Goal: Task Accomplishment & Management: Manage account settings

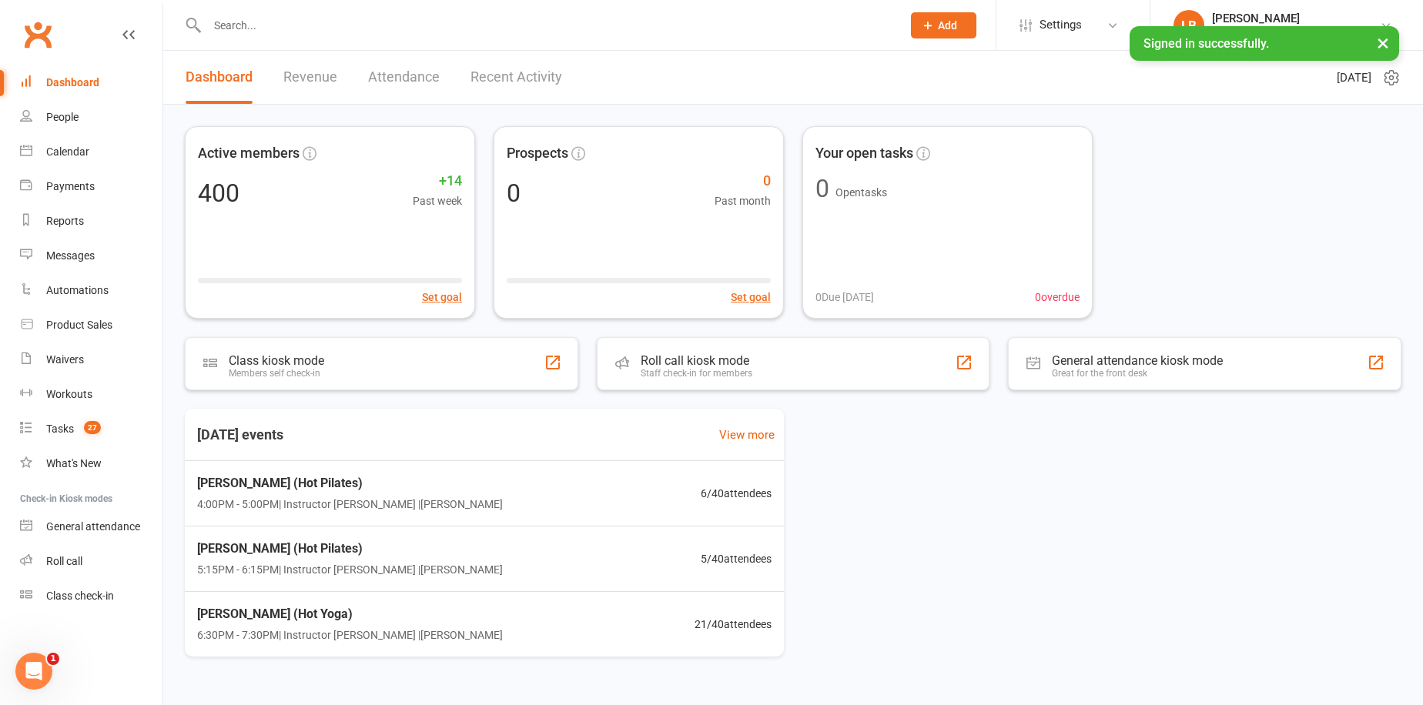
click at [320, 90] on link "Revenue" at bounding box center [310, 77] width 54 height 53
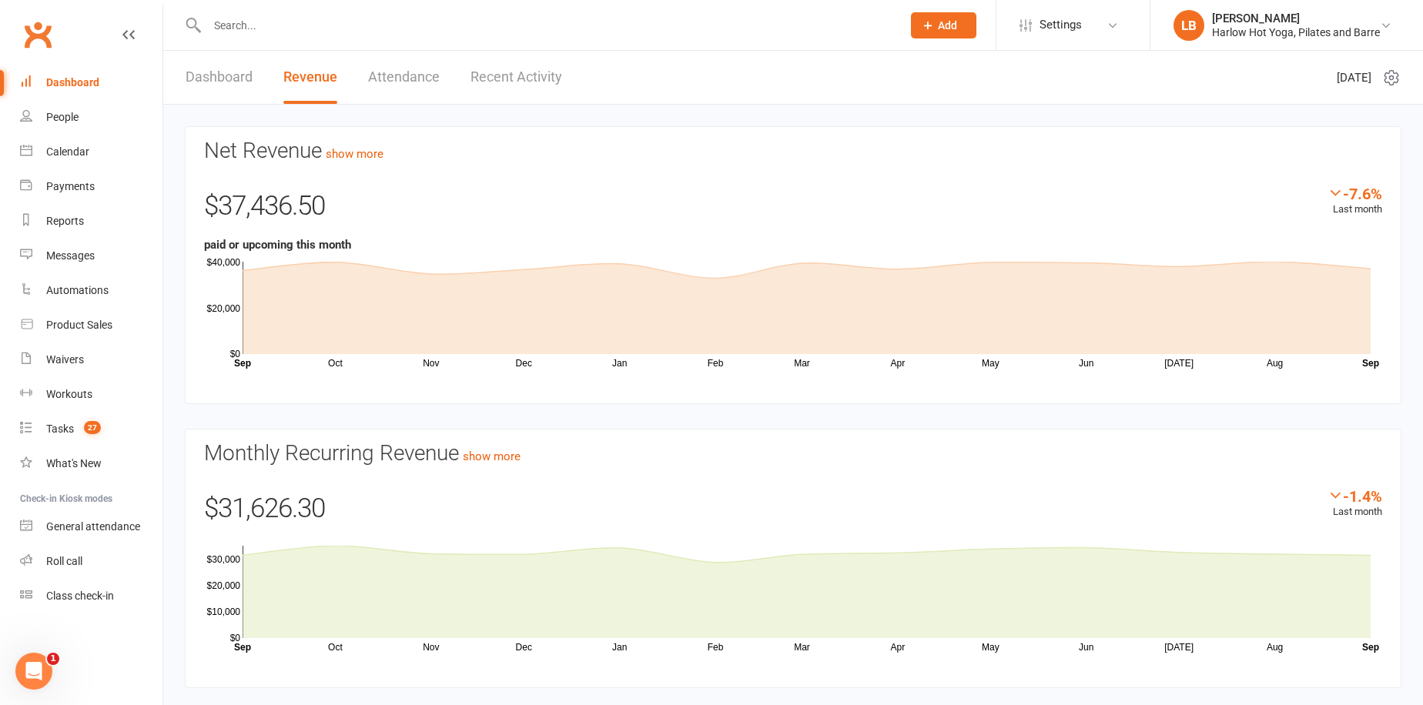
click at [222, 77] on link "Dashboard" at bounding box center [219, 77] width 67 height 53
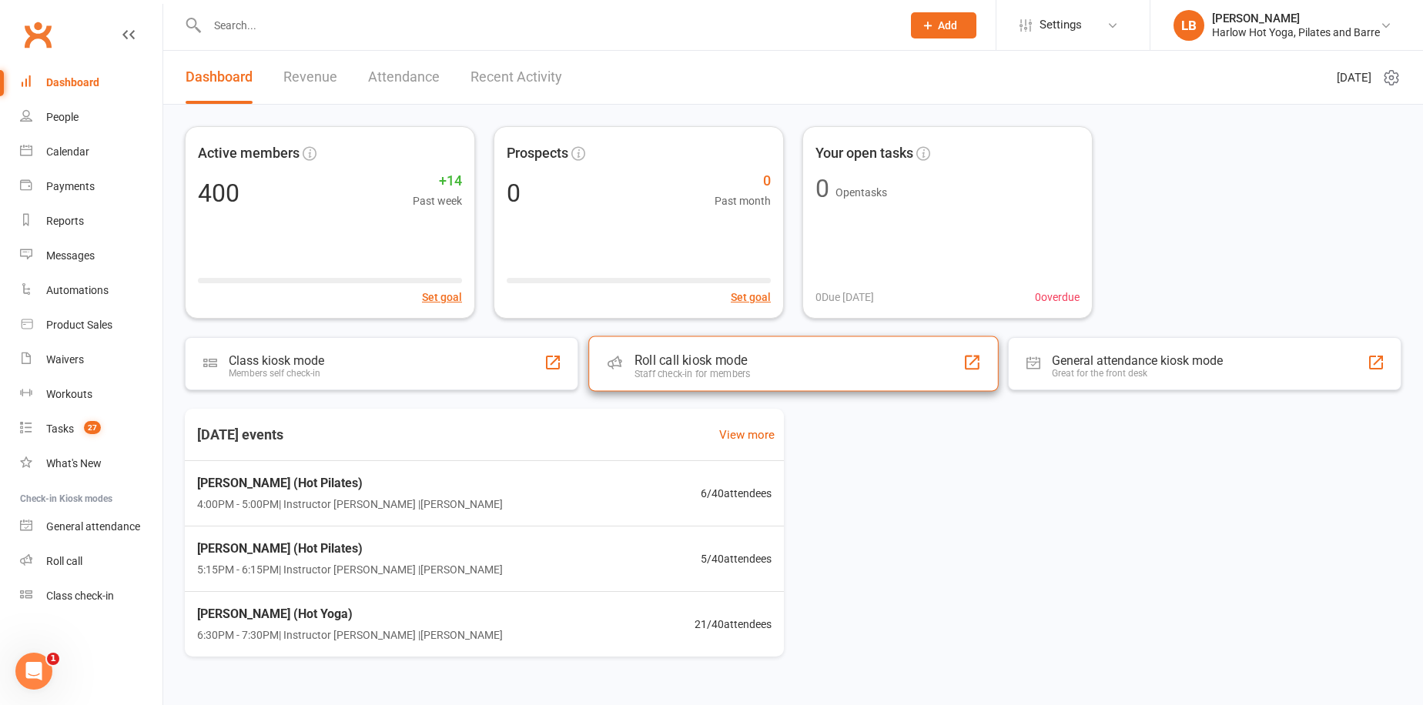
click at [678, 368] on div "Staff check-in for members" at bounding box center [692, 374] width 116 height 12
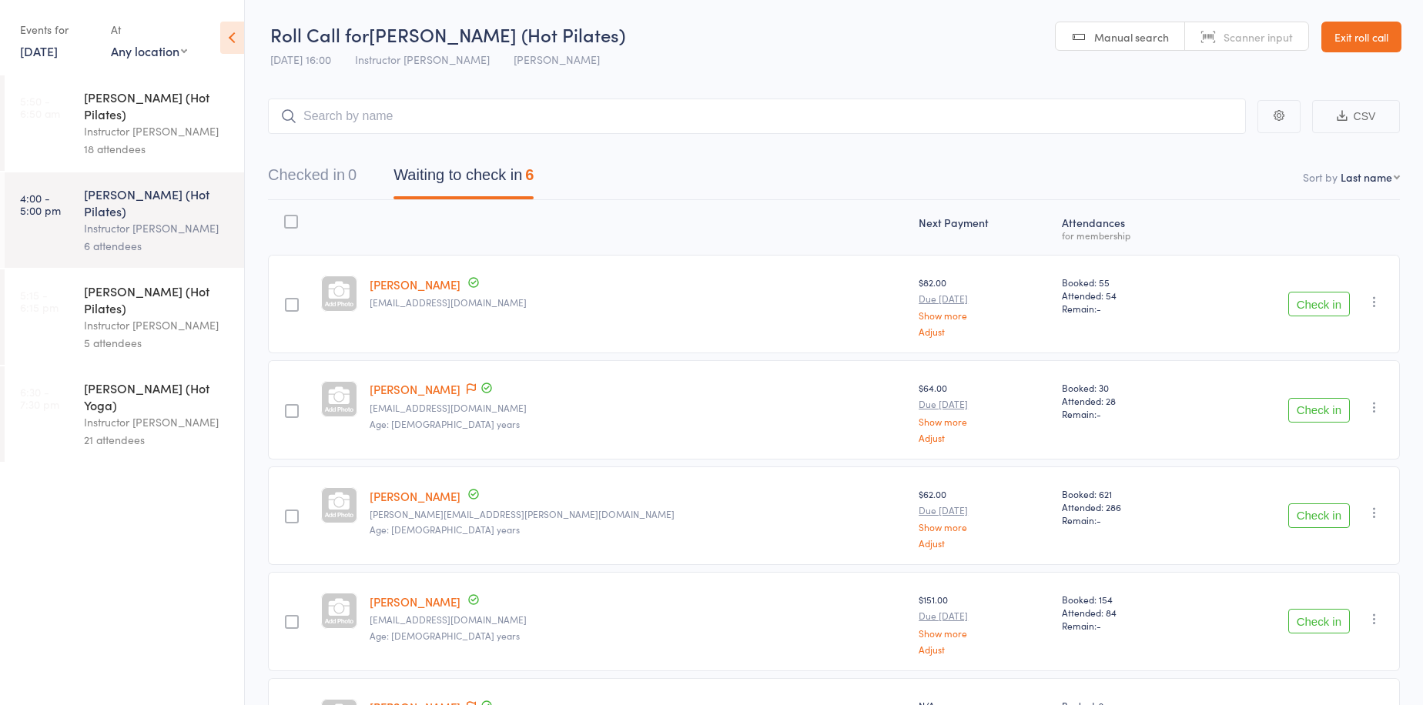
click at [200, 122] on div "Instructor Emma" at bounding box center [157, 131] width 147 height 18
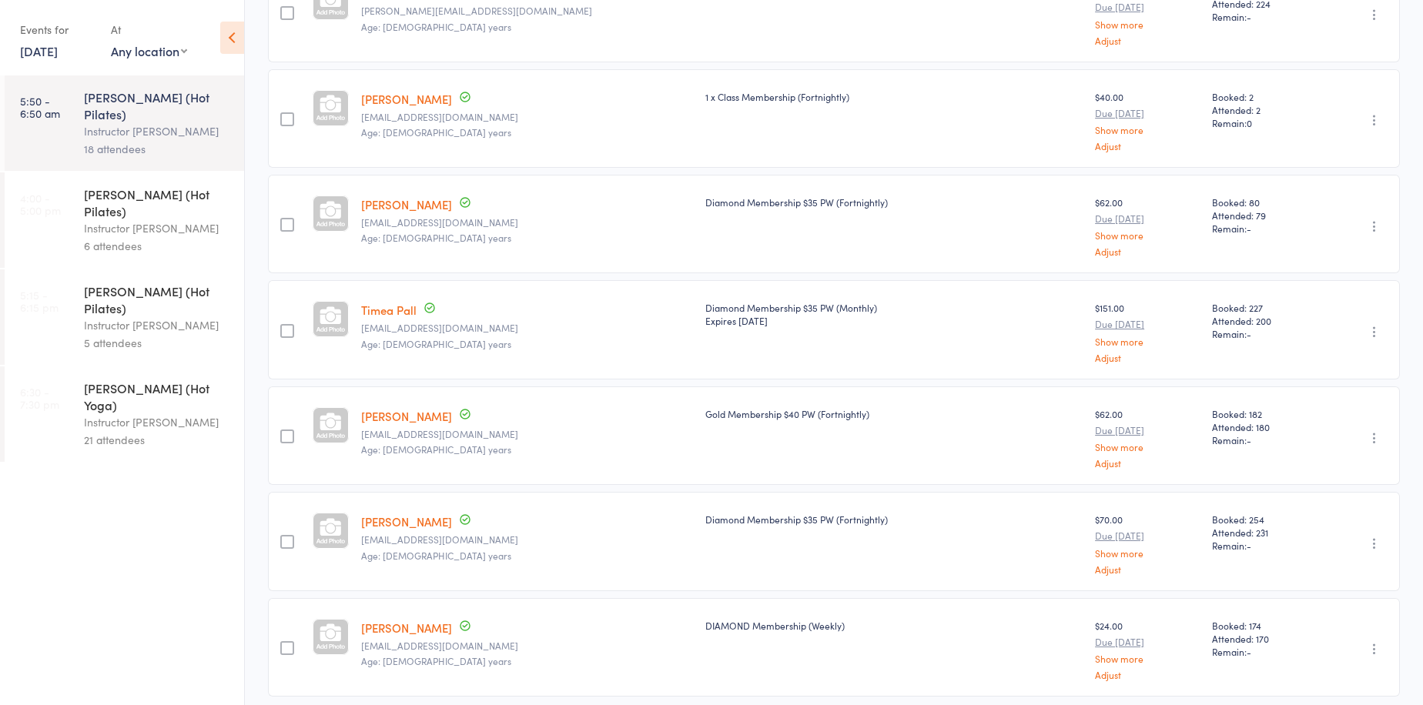
scroll to position [1371, 0]
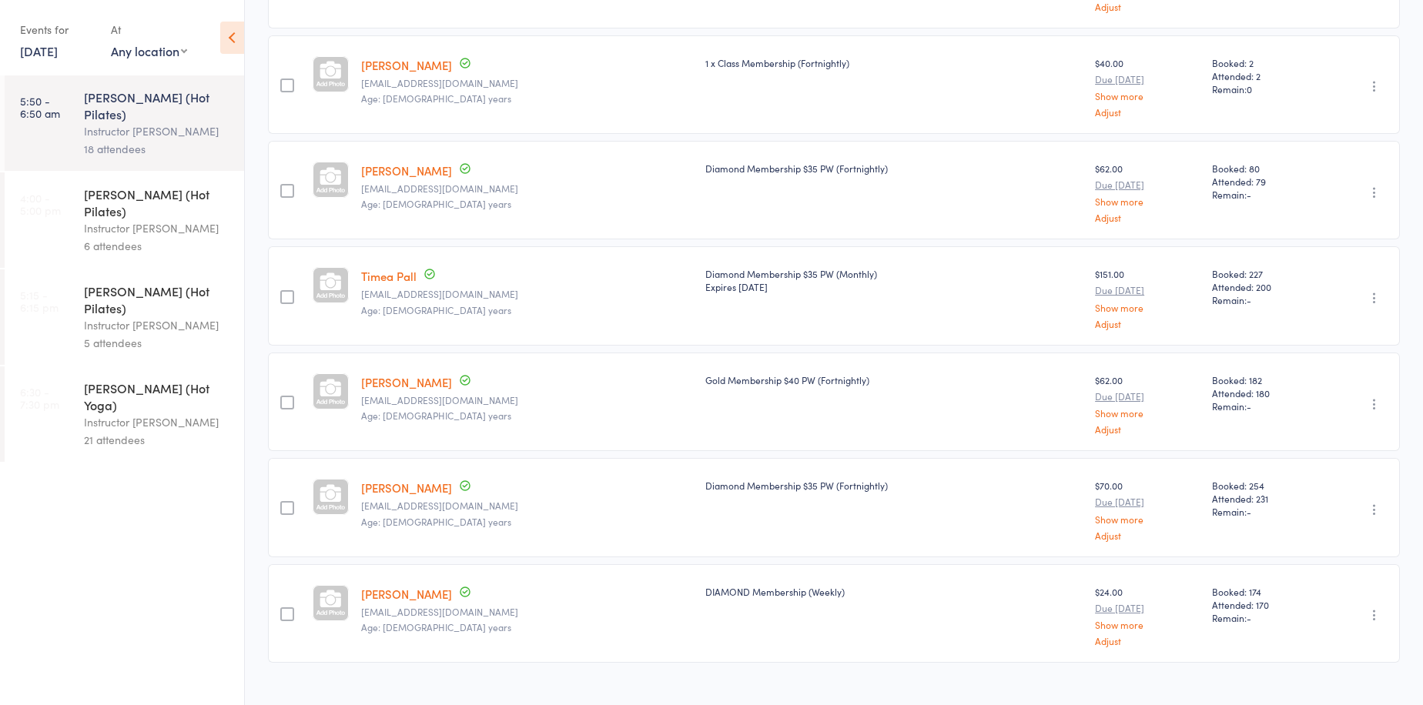
click at [164, 186] on div "HARLOW C (Hot Pilates)" at bounding box center [157, 203] width 147 height 34
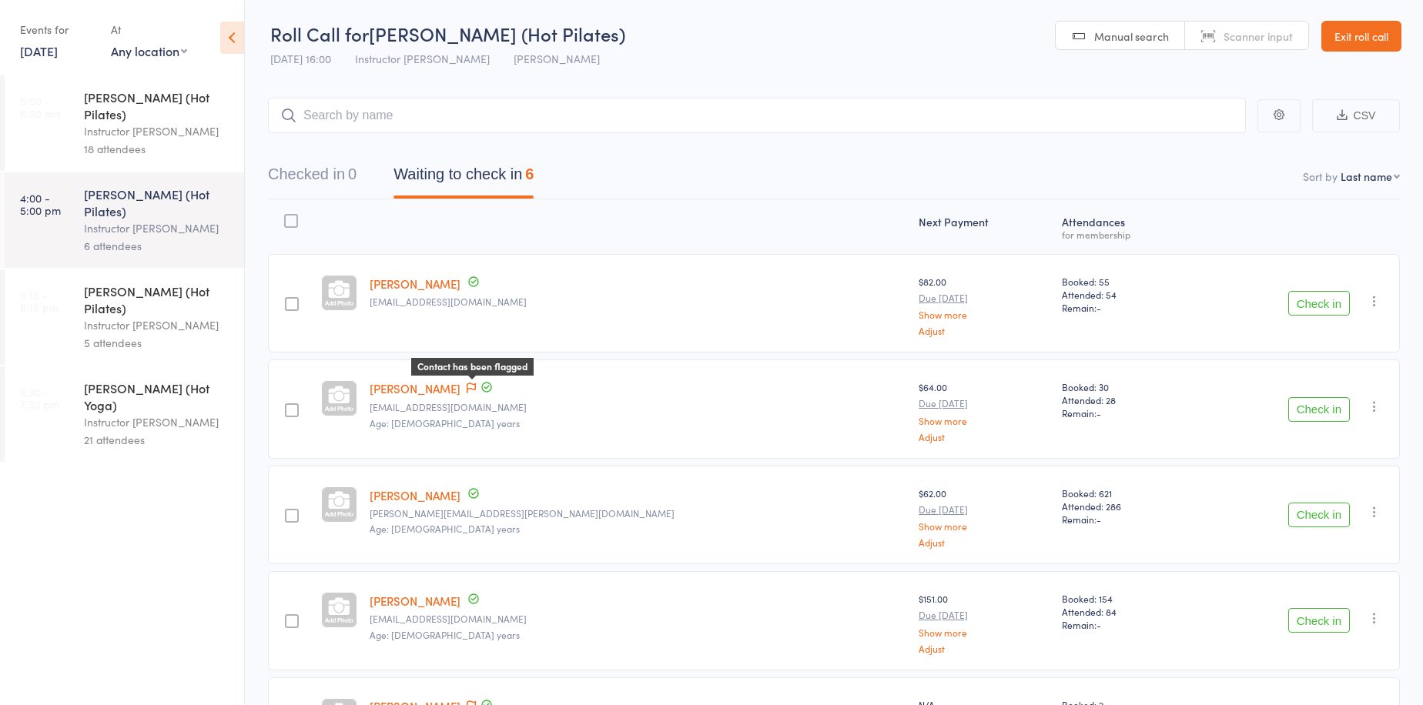
click at [476, 387] on icon at bounding box center [471, 389] width 9 height 11
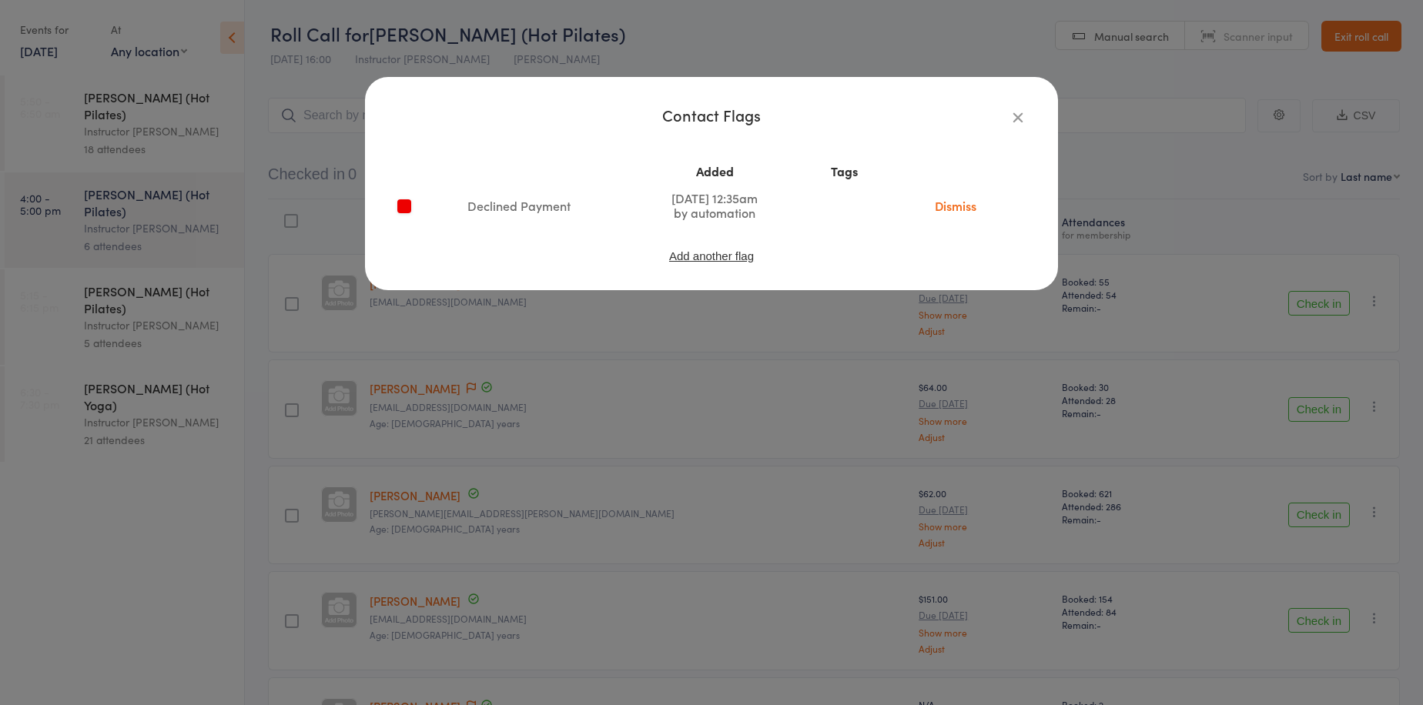
click at [520, 450] on div "Contact Flags Added Tags Declined Payment Aug 2, 2025 12:35am by automation Dis…" at bounding box center [711, 352] width 1423 height 705
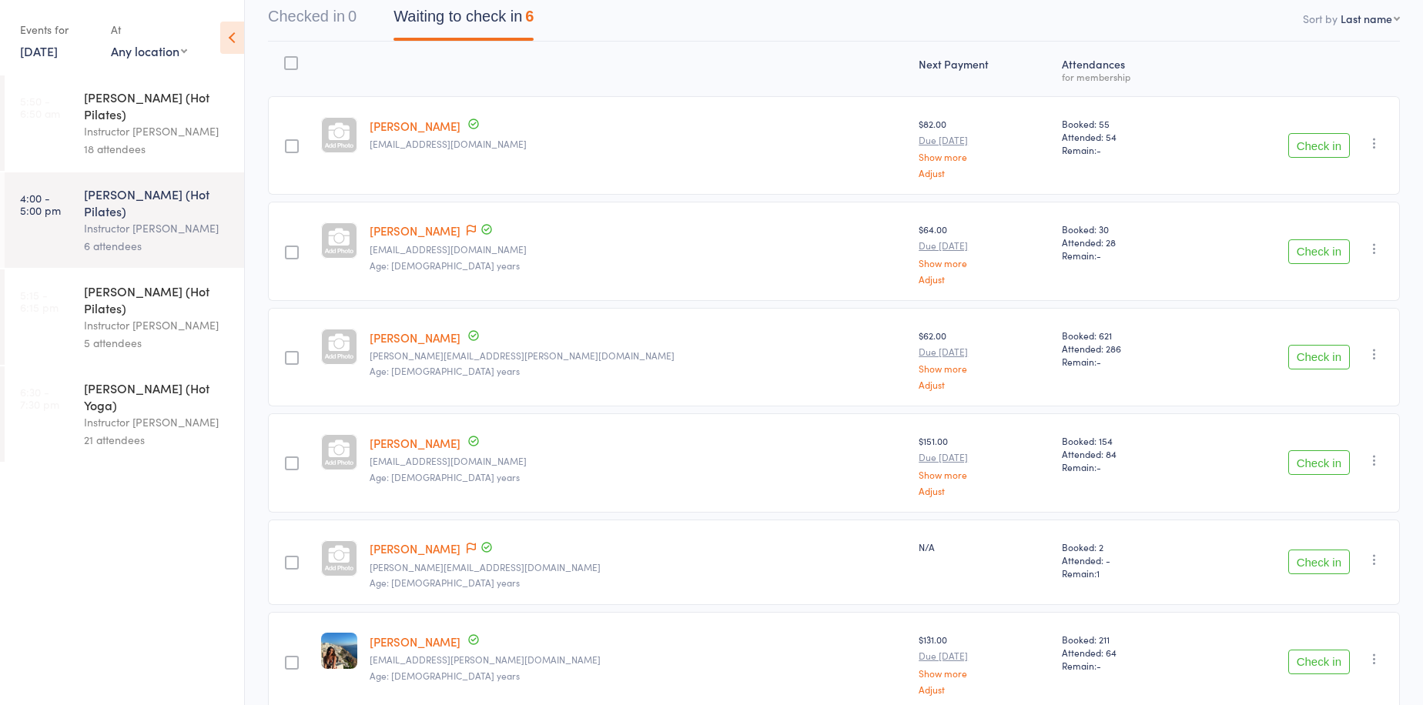
scroll to position [224, 0]
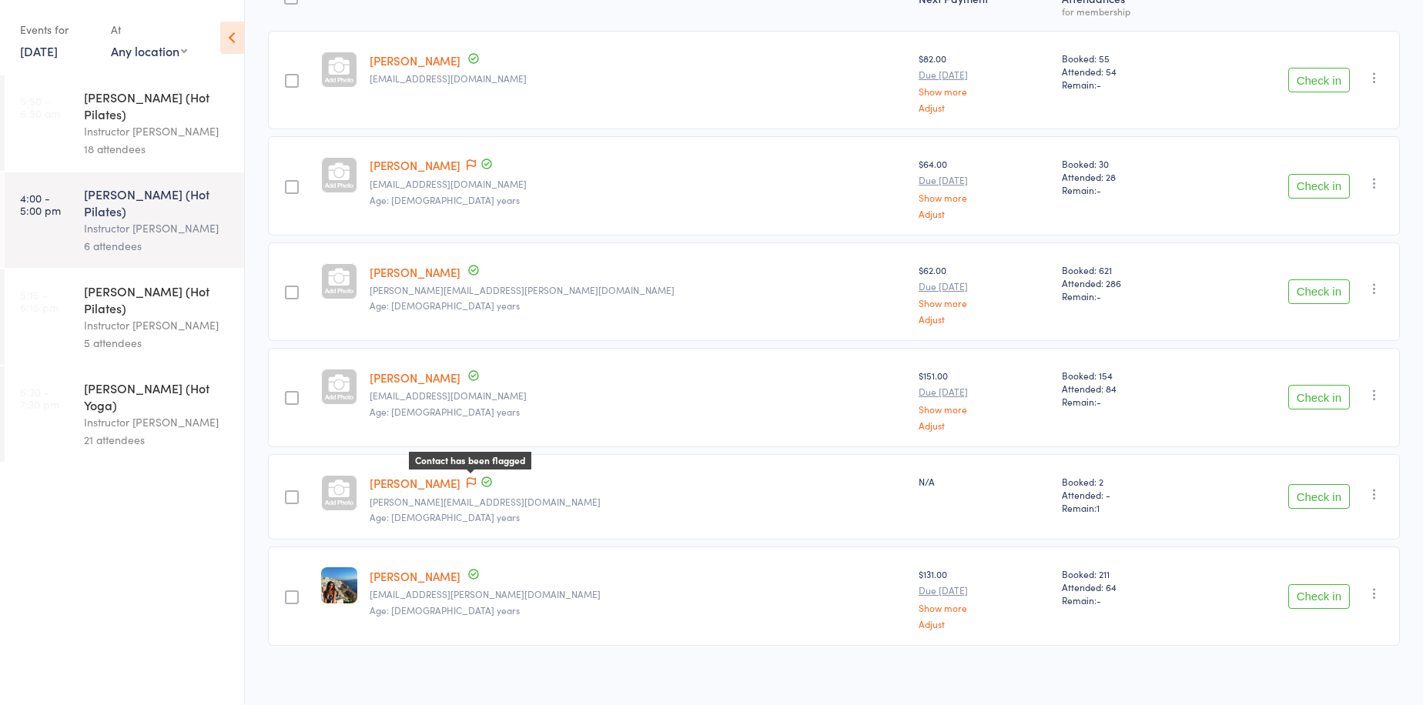
click at [476, 477] on icon at bounding box center [471, 482] width 9 height 11
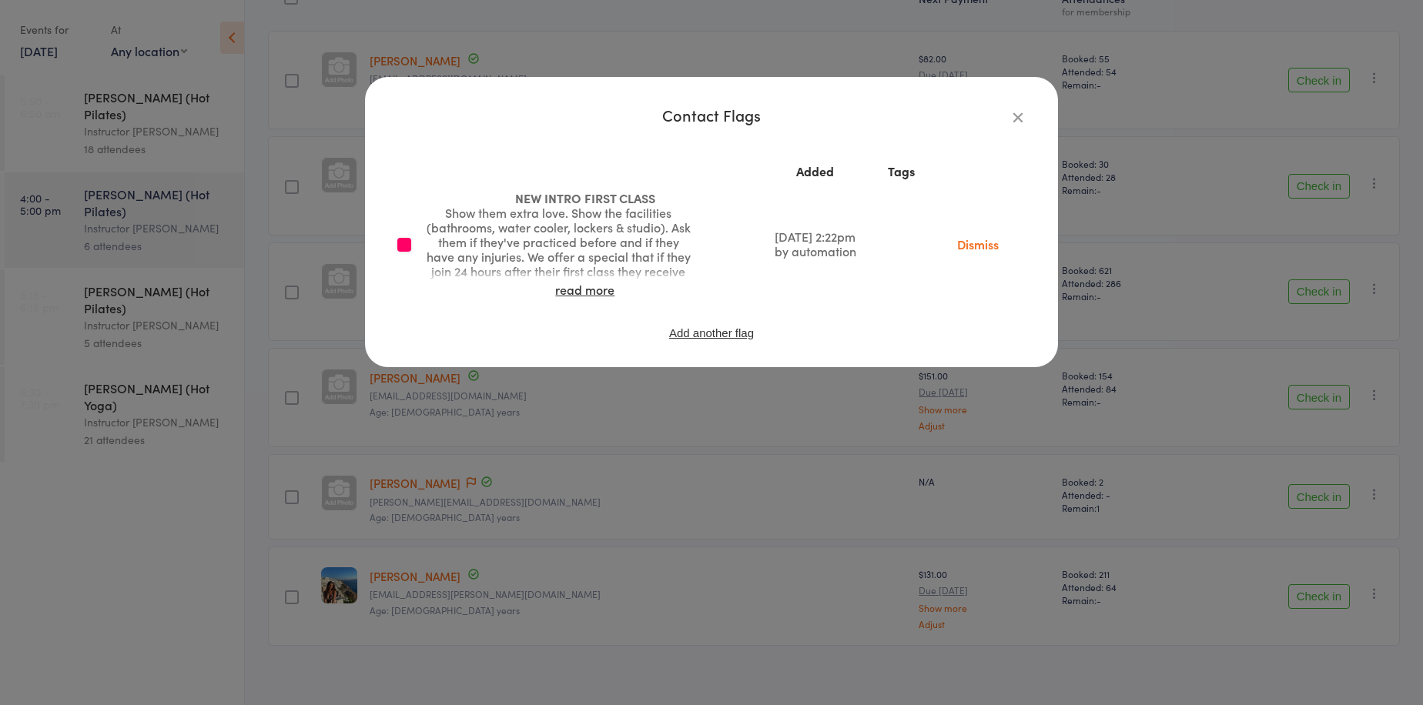
click at [596, 551] on div "Contact Flags Added Tags NEW INTRO FIRST CLASS Show them extra love. Show the f…" at bounding box center [711, 352] width 1423 height 705
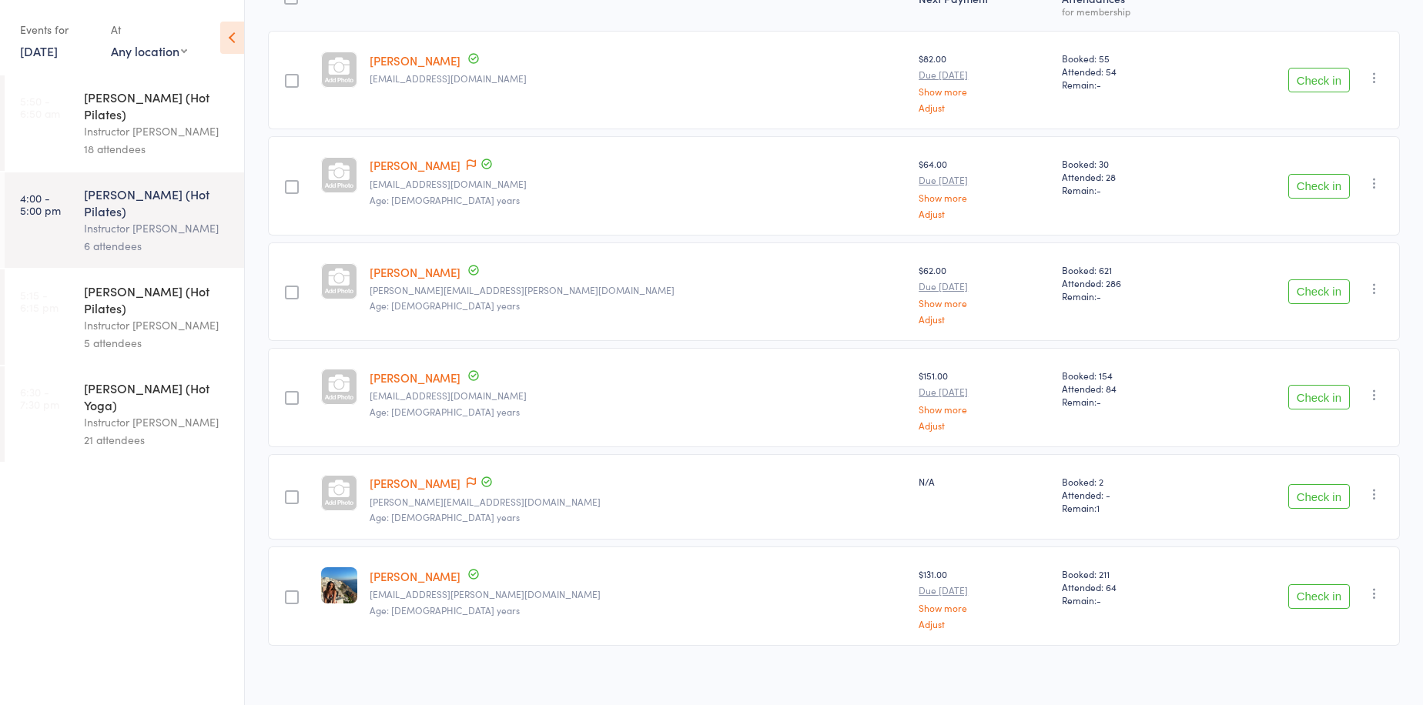
scroll to position [0, 0]
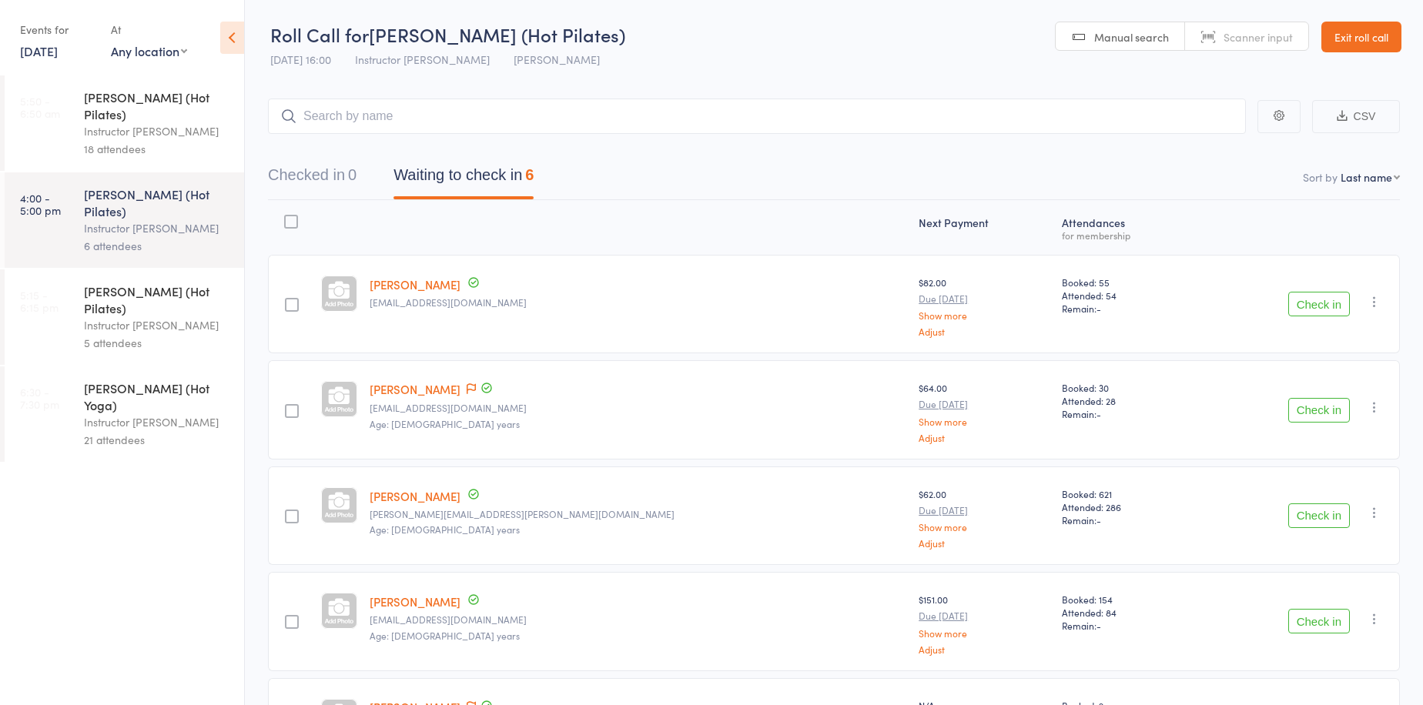
click at [1361, 40] on link "Exit roll call" at bounding box center [1361, 37] width 80 height 31
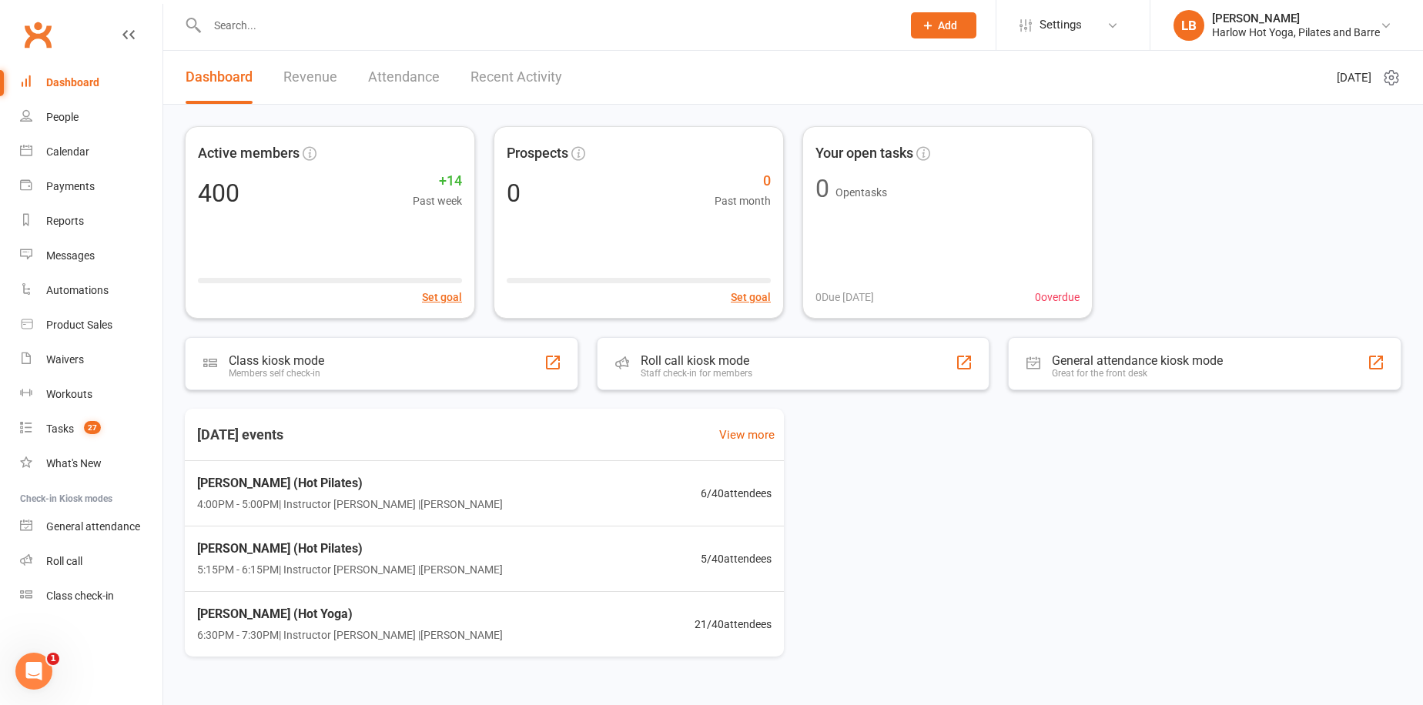
click at [300, 78] on link "Revenue" at bounding box center [310, 77] width 54 height 53
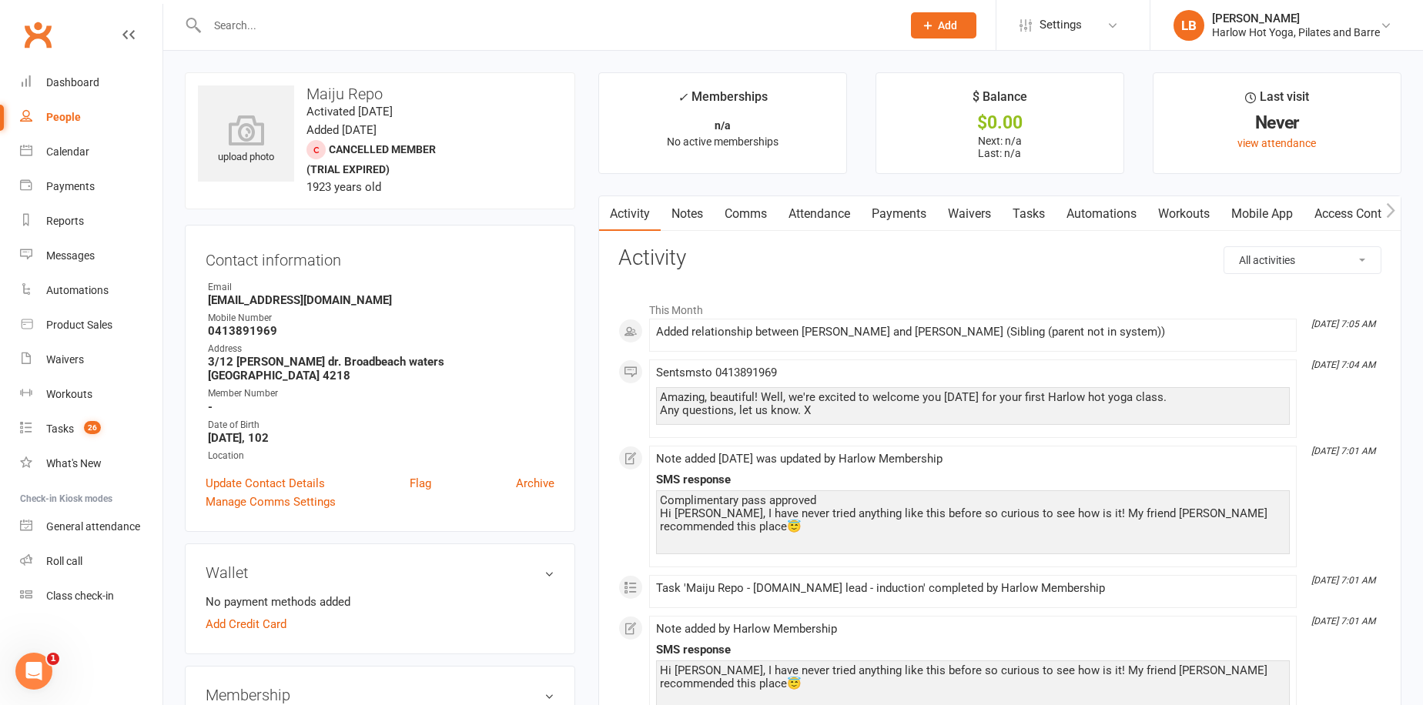
click at [692, 226] on link "Notes" at bounding box center [687, 213] width 53 height 35
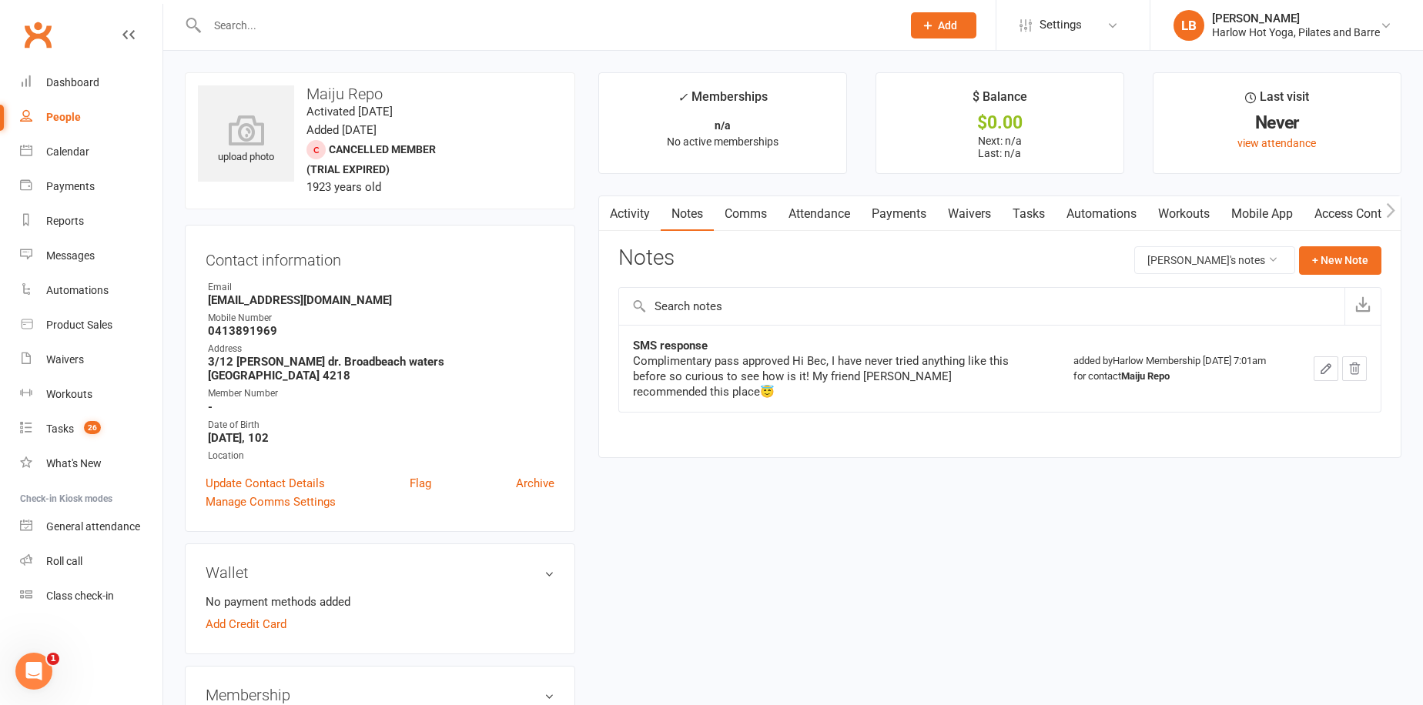
click at [637, 206] on link "Activity" at bounding box center [630, 213] width 62 height 35
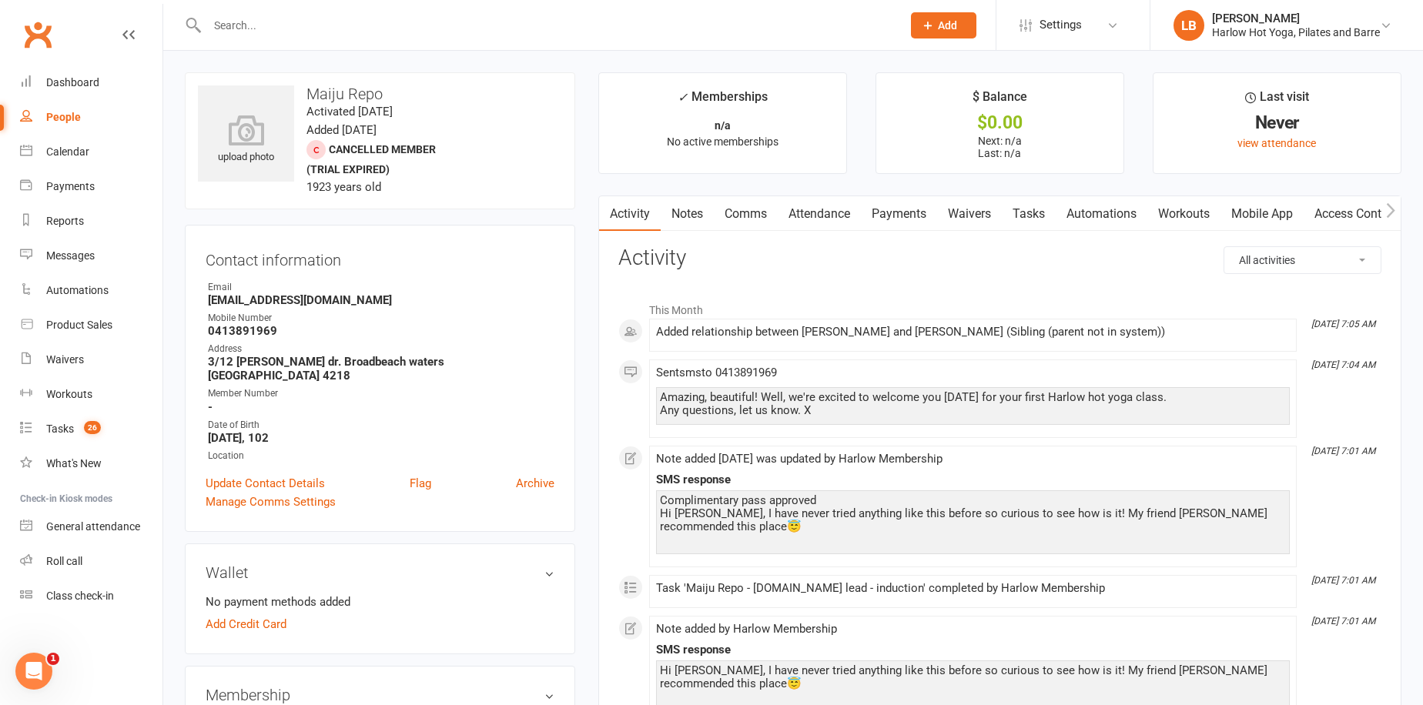
click at [1040, 203] on link "Tasks" at bounding box center [1029, 213] width 54 height 35
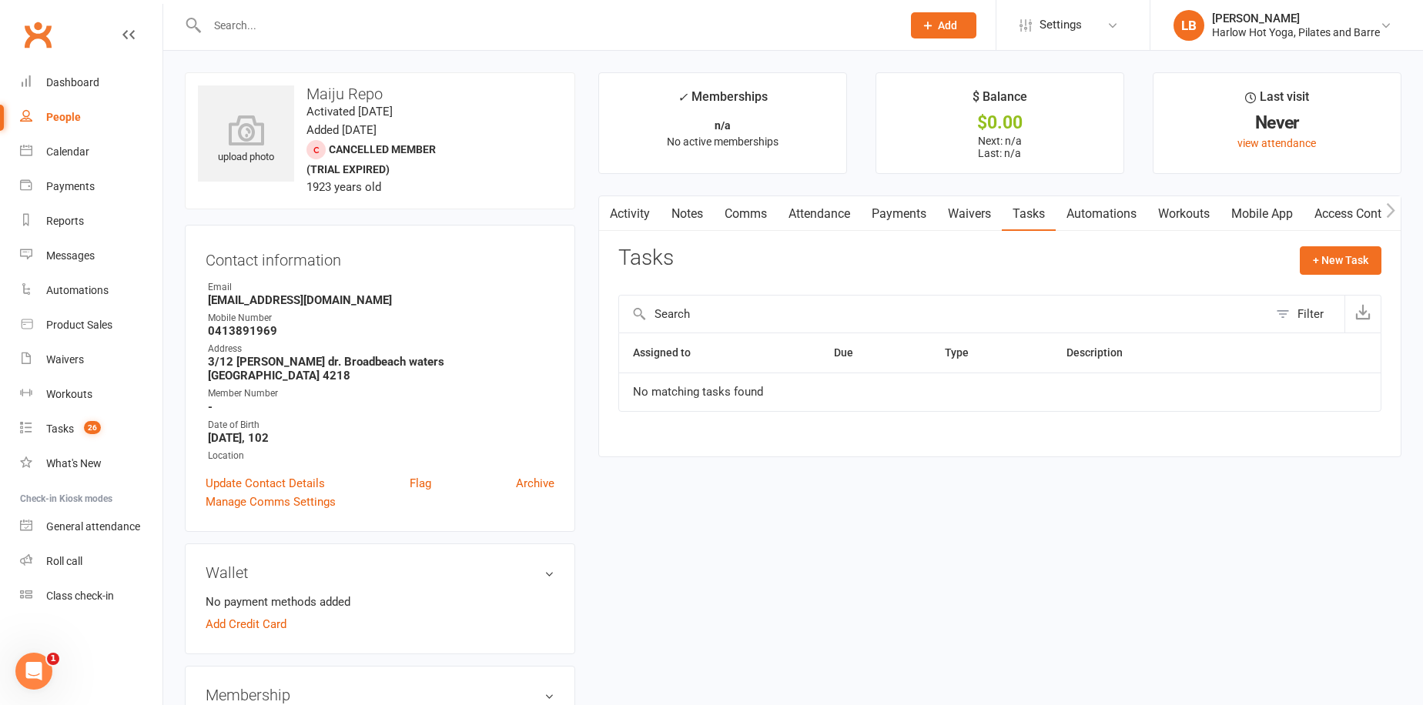
click at [635, 213] on link "Activity" at bounding box center [630, 213] width 62 height 35
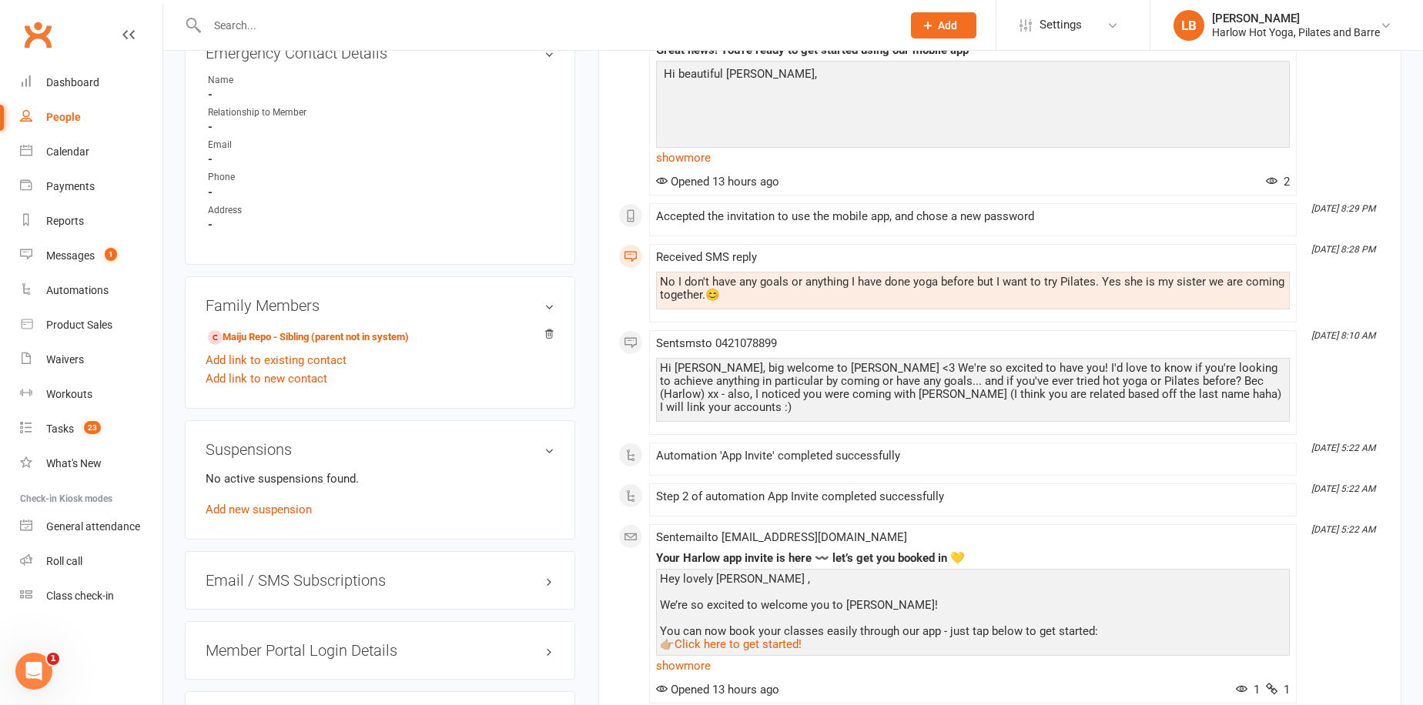
scroll to position [989, 0]
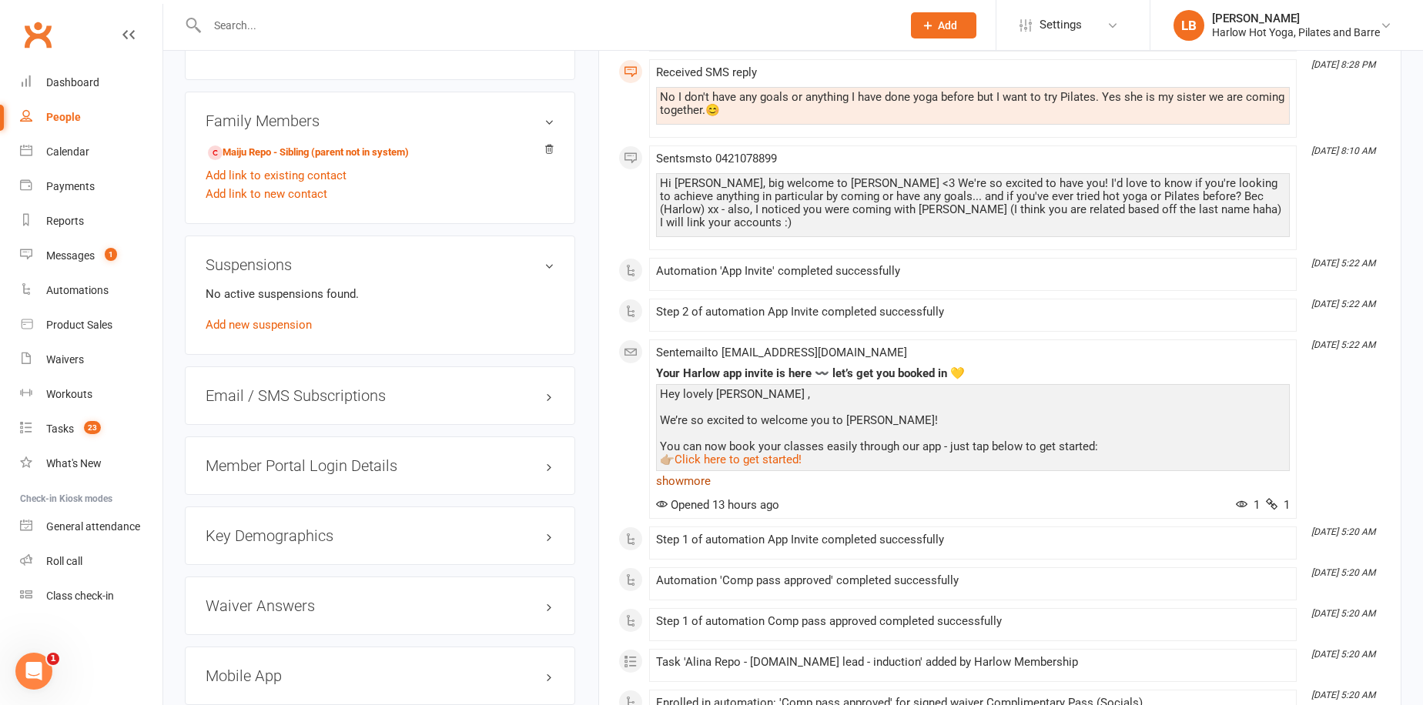
click at [705, 471] on link "show more" at bounding box center [973, 482] width 634 height 22
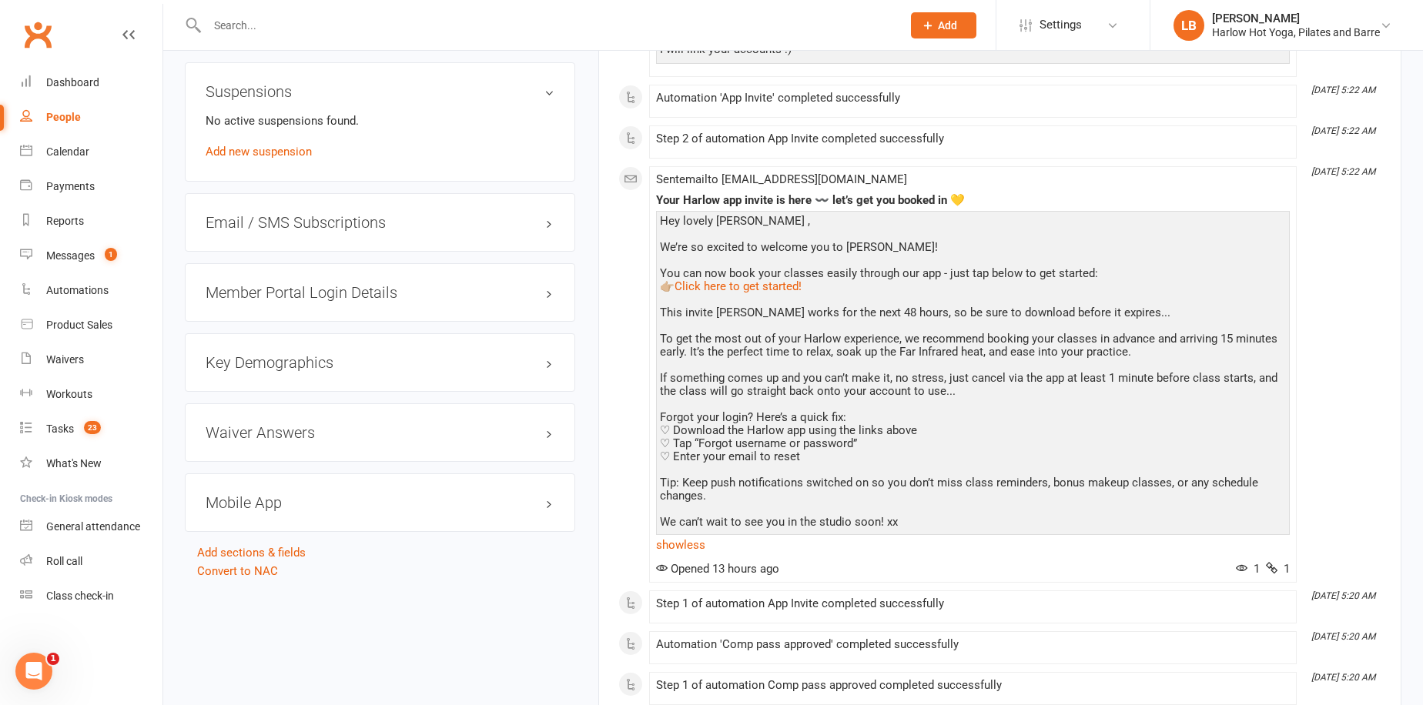
scroll to position [926, 0]
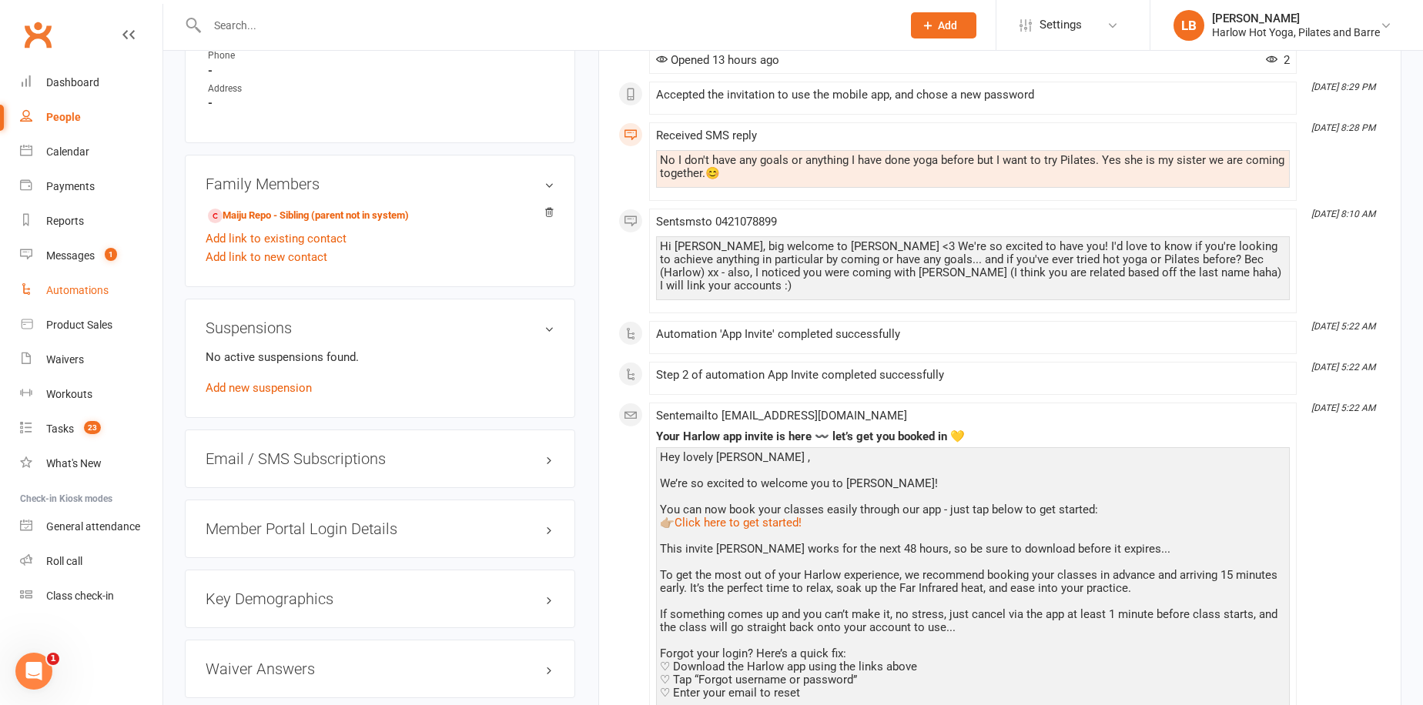
click at [89, 282] on link "Automations" at bounding box center [91, 290] width 142 height 35
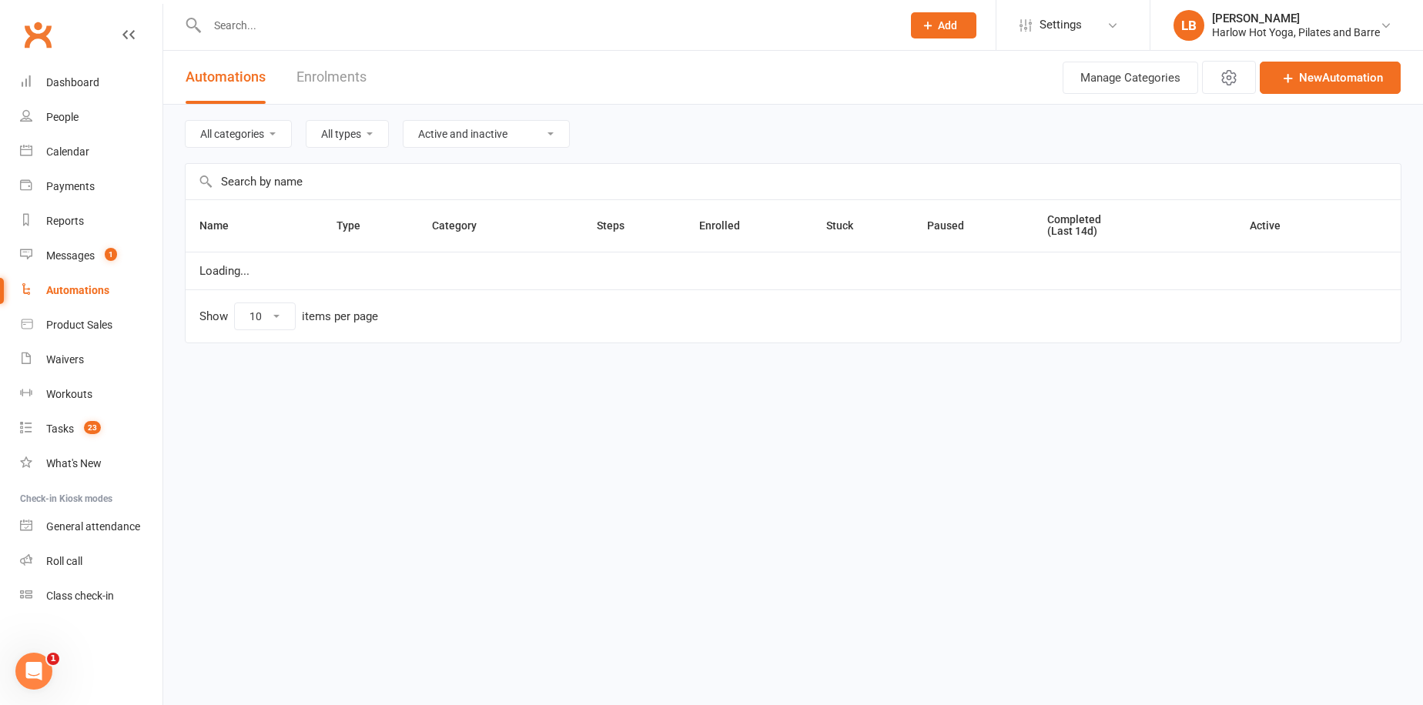
select select "50"
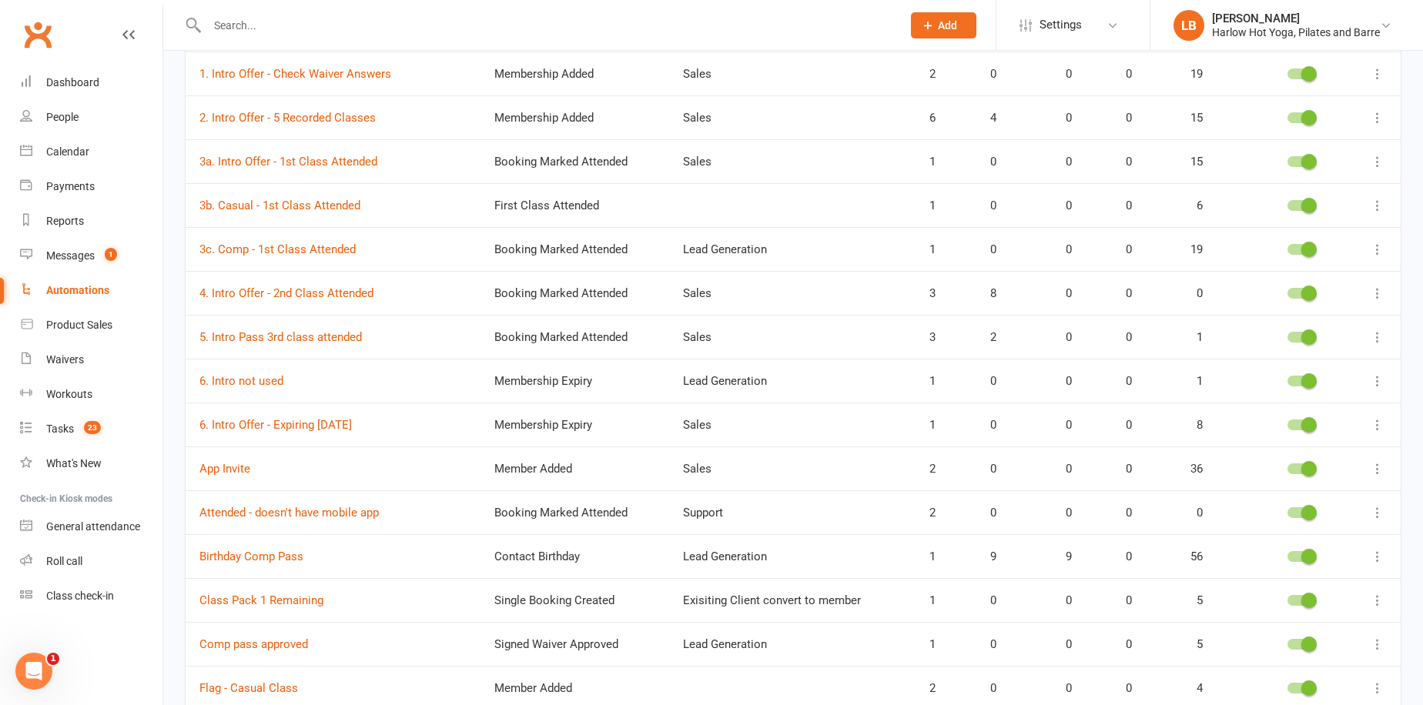
scroll to position [241, 0]
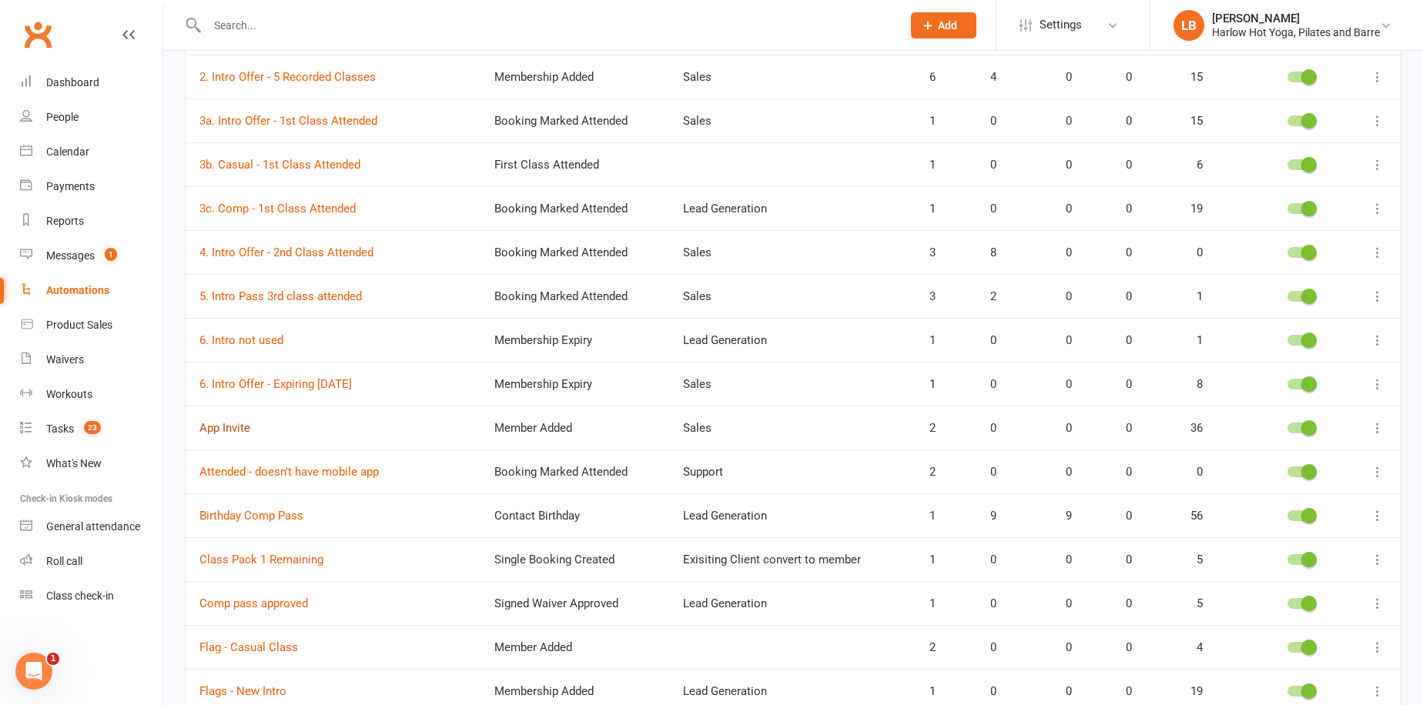
click at [227, 429] on link "App Invite" at bounding box center [224, 428] width 51 height 14
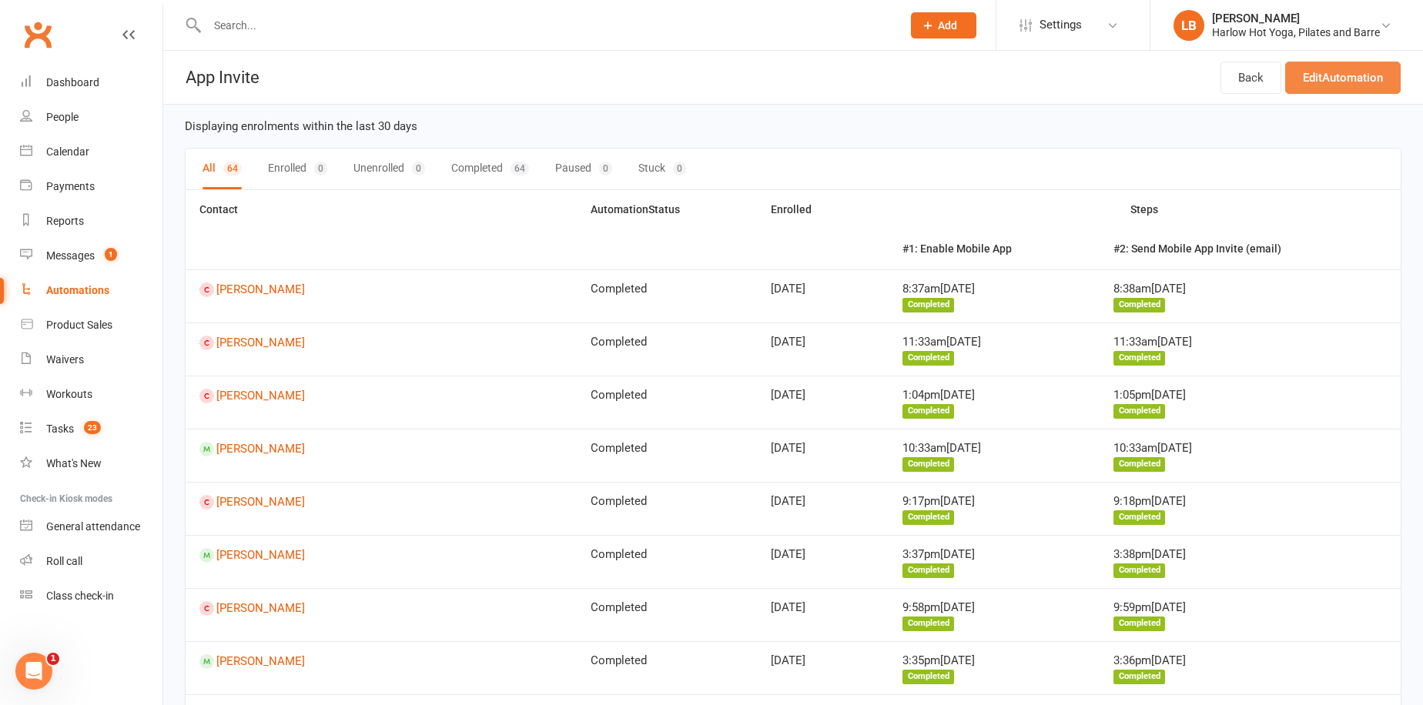
click at [1310, 72] on link "Edit Automation" at bounding box center [1343, 78] width 116 height 32
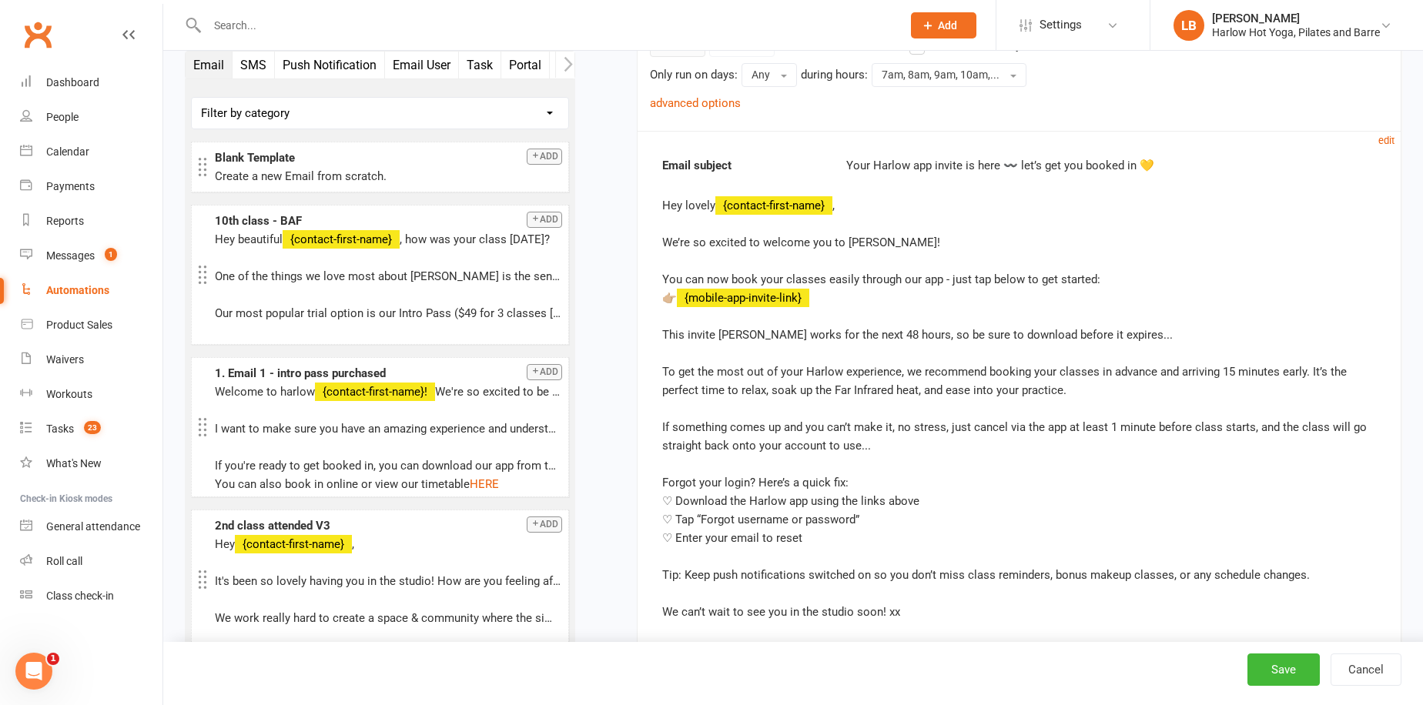
scroll to position [655, 0]
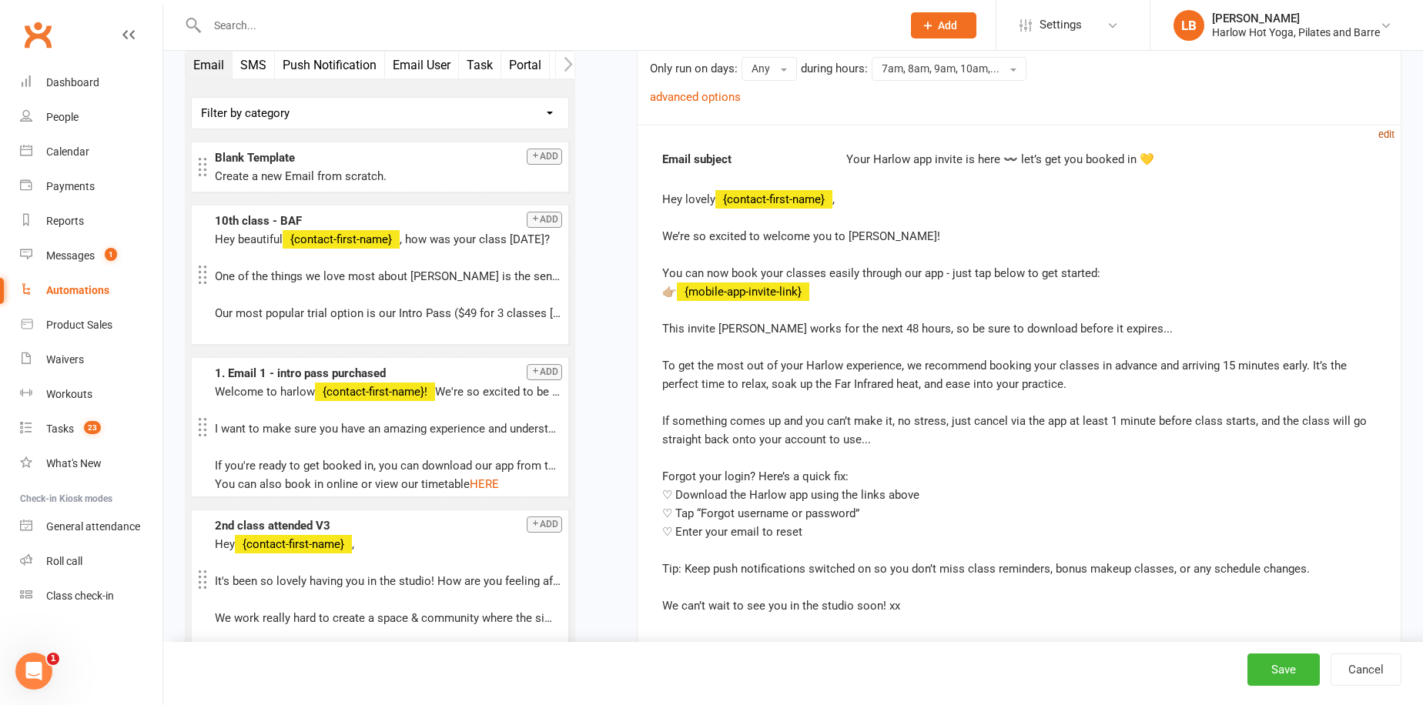
click at [1381, 129] on small "edit" at bounding box center [1386, 135] width 16 height 12
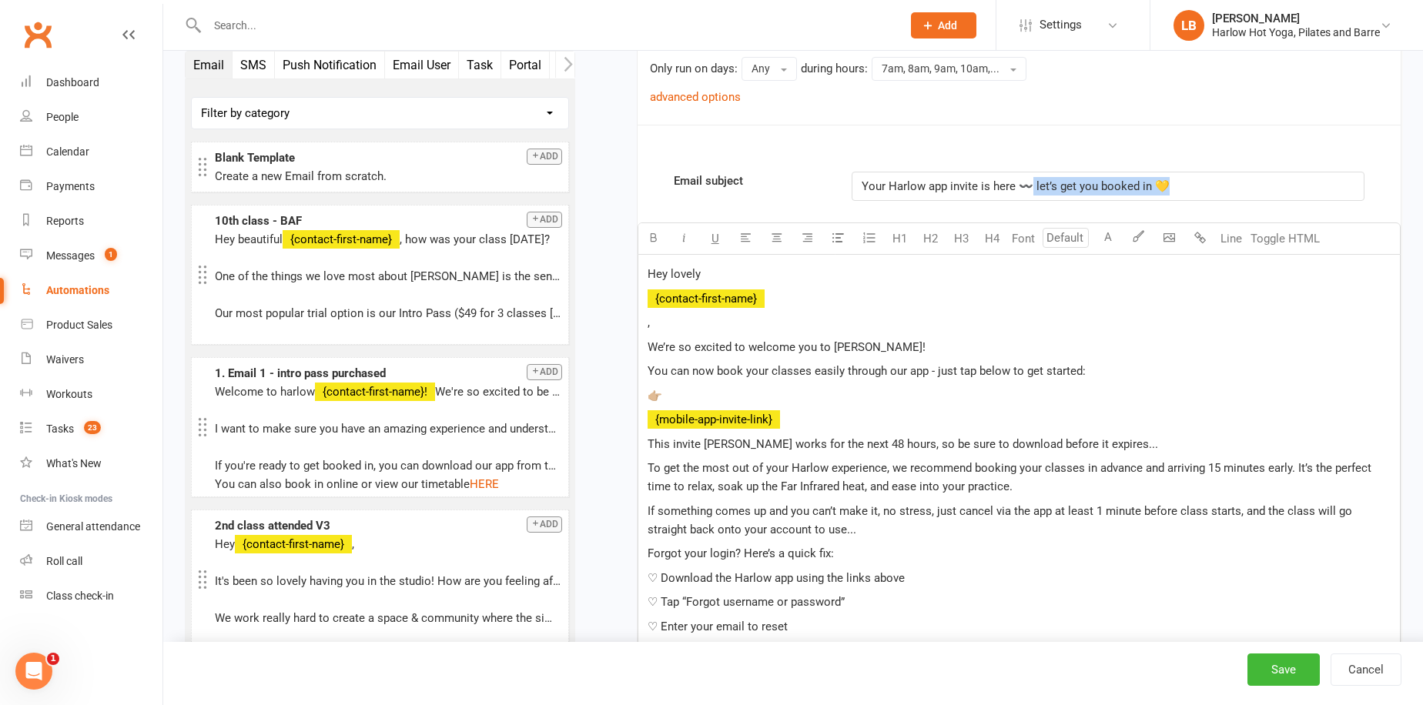
drag, startPoint x: 1023, startPoint y: 181, endPoint x: 1185, endPoint y: 179, distance: 162.5
click at [1185, 179] on p "Your Harlow app invite is here 〰️ let’s get you booked in 💛" at bounding box center [1108, 186] width 492 height 18
drag, startPoint x: 1020, startPoint y: 183, endPoint x: 926, endPoint y: 186, distance: 94.0
click at [926, 186] on p "Your Harlow app invite is here" at bounding box center [1108, 186] width 492 height 18
click at [950, 397] on p "👉🏼" at bounding box center [1019, 396] width 743 height 18
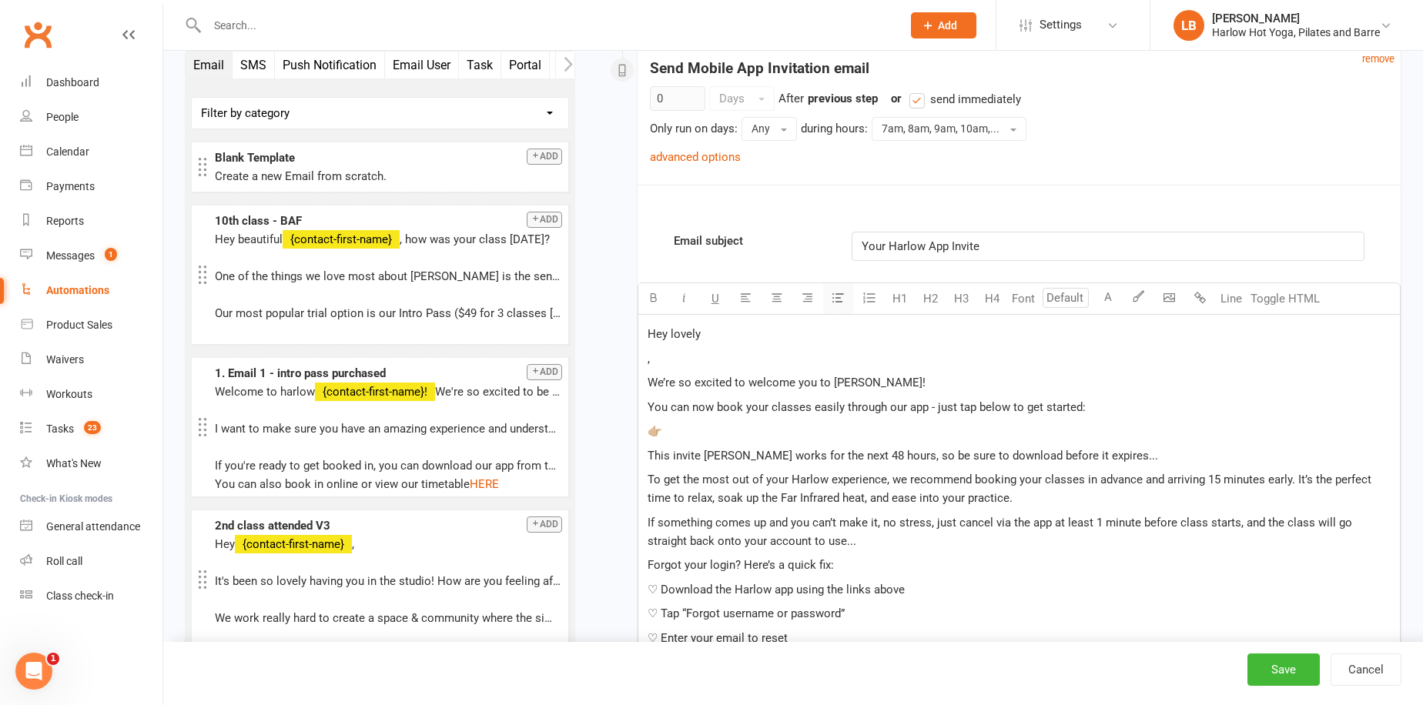
scroll to position [599, 0]
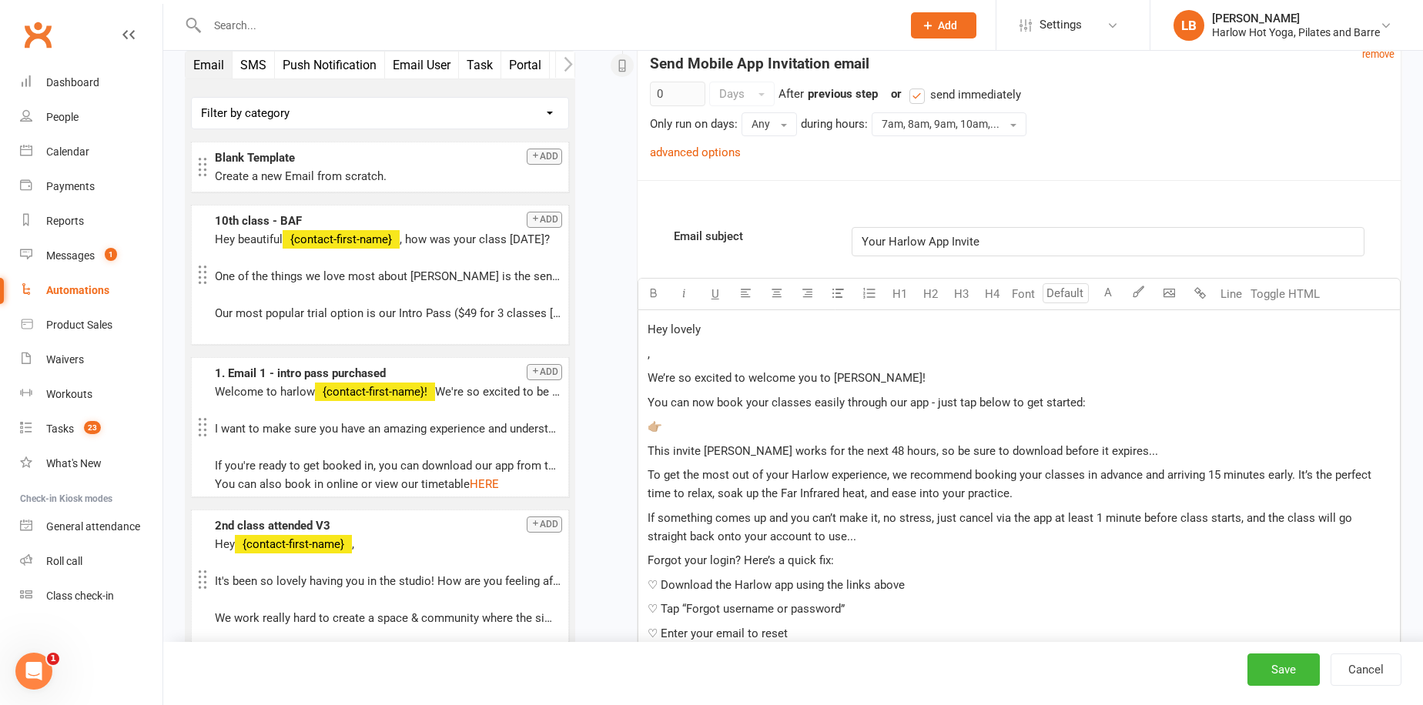
click at [799, 361] on div "Hey lovely , We’re so excited to welcome you to [PERSON_NAME]! You can now book…" at bounding box center [1019, 506] width 762 height 392
click at [788, 346] on p "," at bounding box center [1019, 354] width 743 height 18
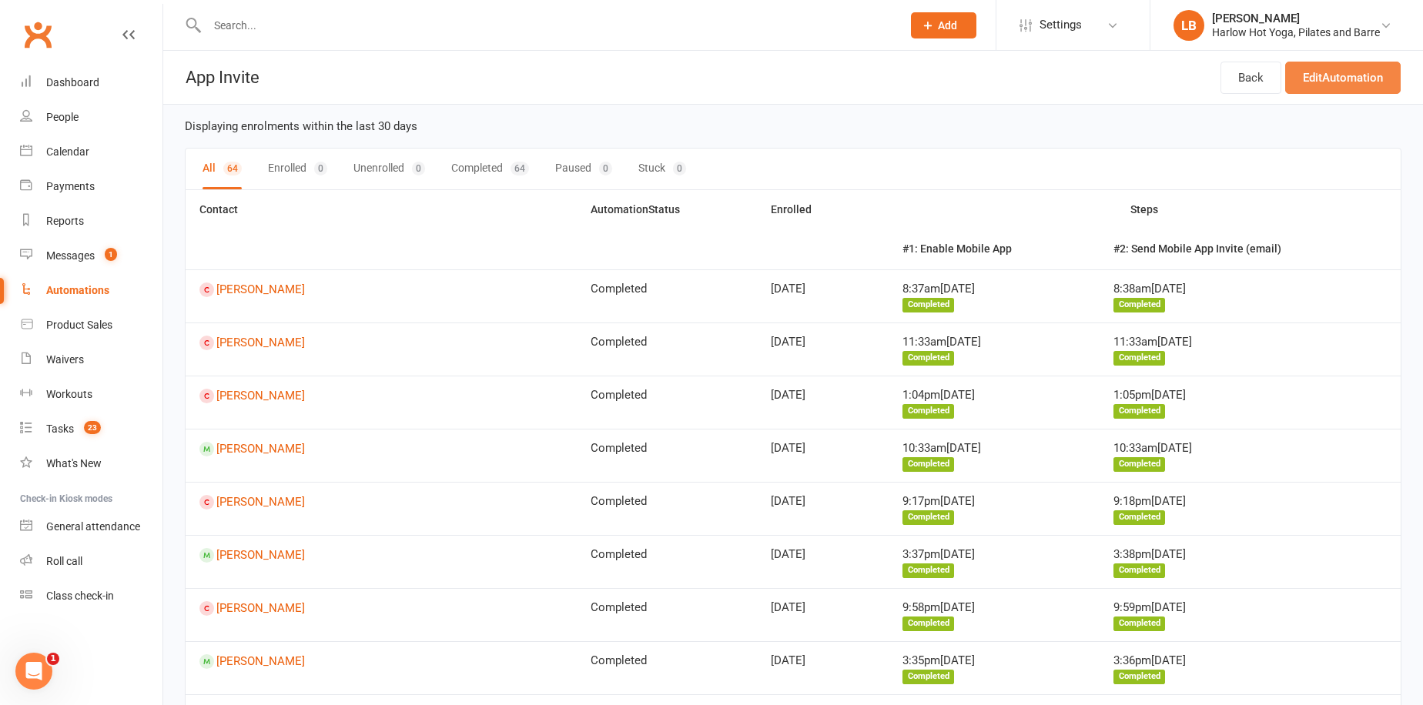
click at [1375, 79] on link "Edit Automation" at bounding box center [1343, 78] width 116 height 32
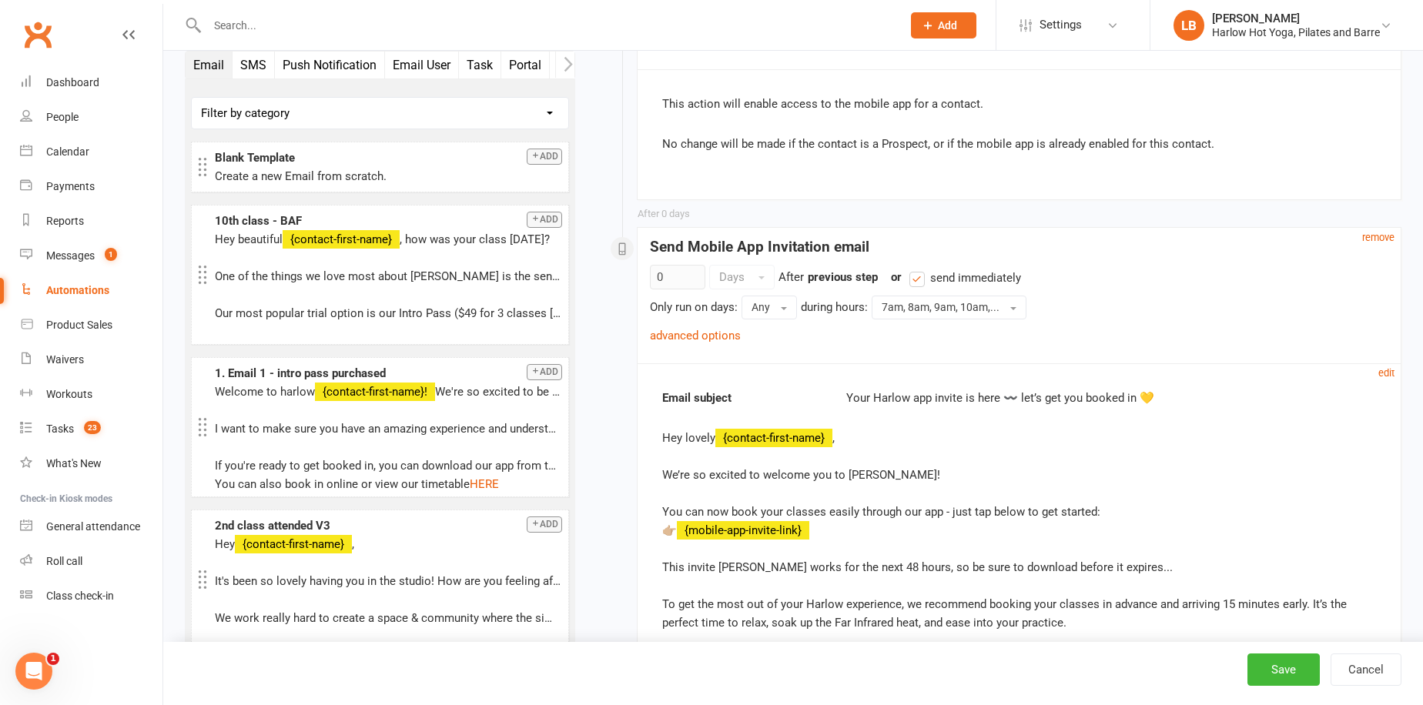
scroll to position [564, 0]
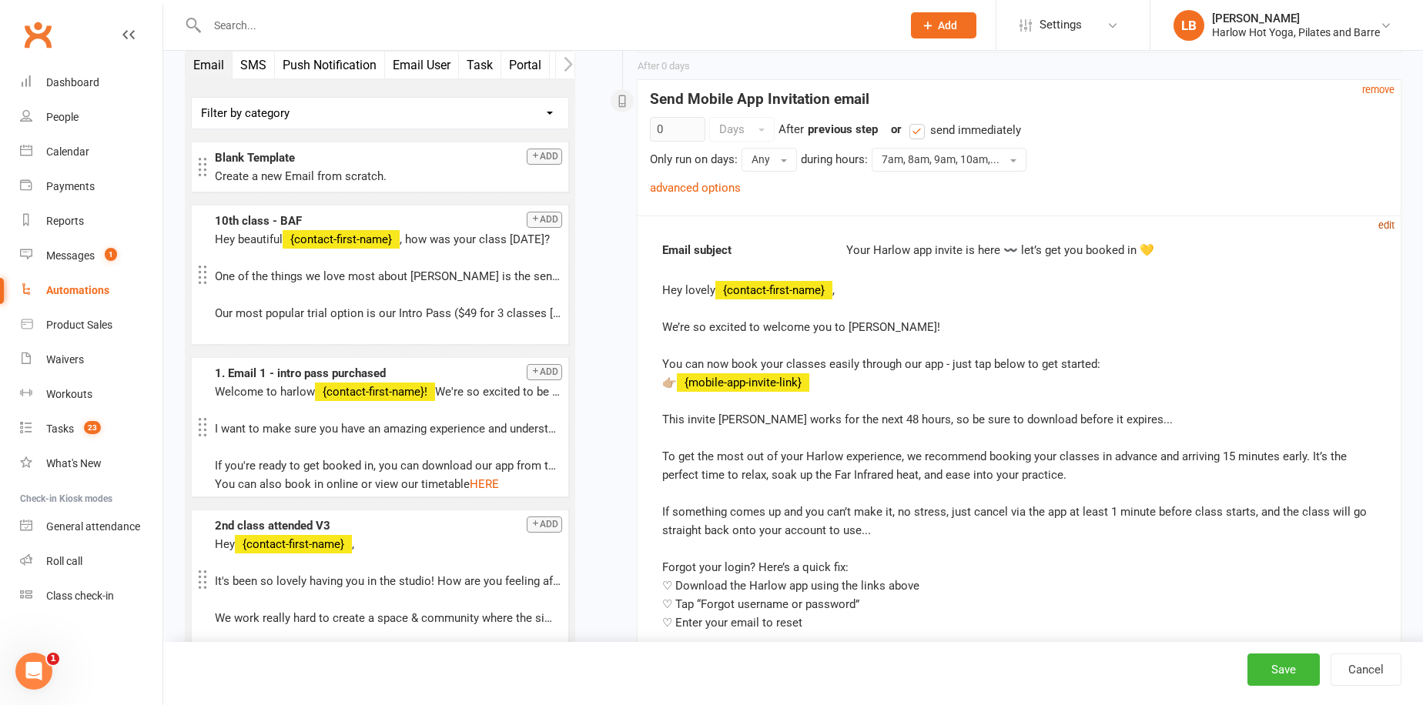
click at [1387, 226] on small "edit" at bounding box center [1386, 225] width 16 height 12
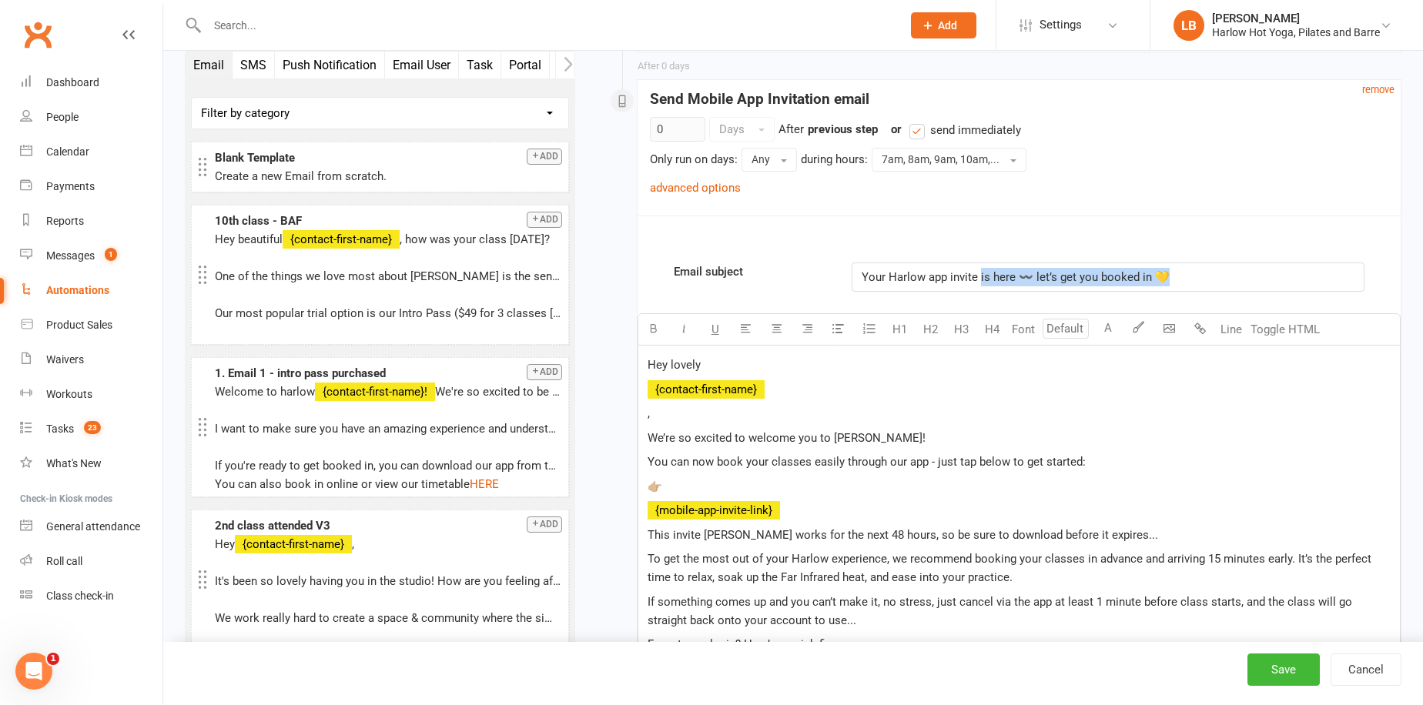
drag, startPoint x: 981, startPoint y: 274, endPoint x: 1229, endPoint y: 276, distance: 248.0
click at [1229, 276] on p "Your Harlow app invite is here 〰️ let’s get you booked in 💛" at bounding box center [1108, 277] width 492 height 18
click at [701, 411] on p "," at bounding box center [1019, 413] width 743 height 18
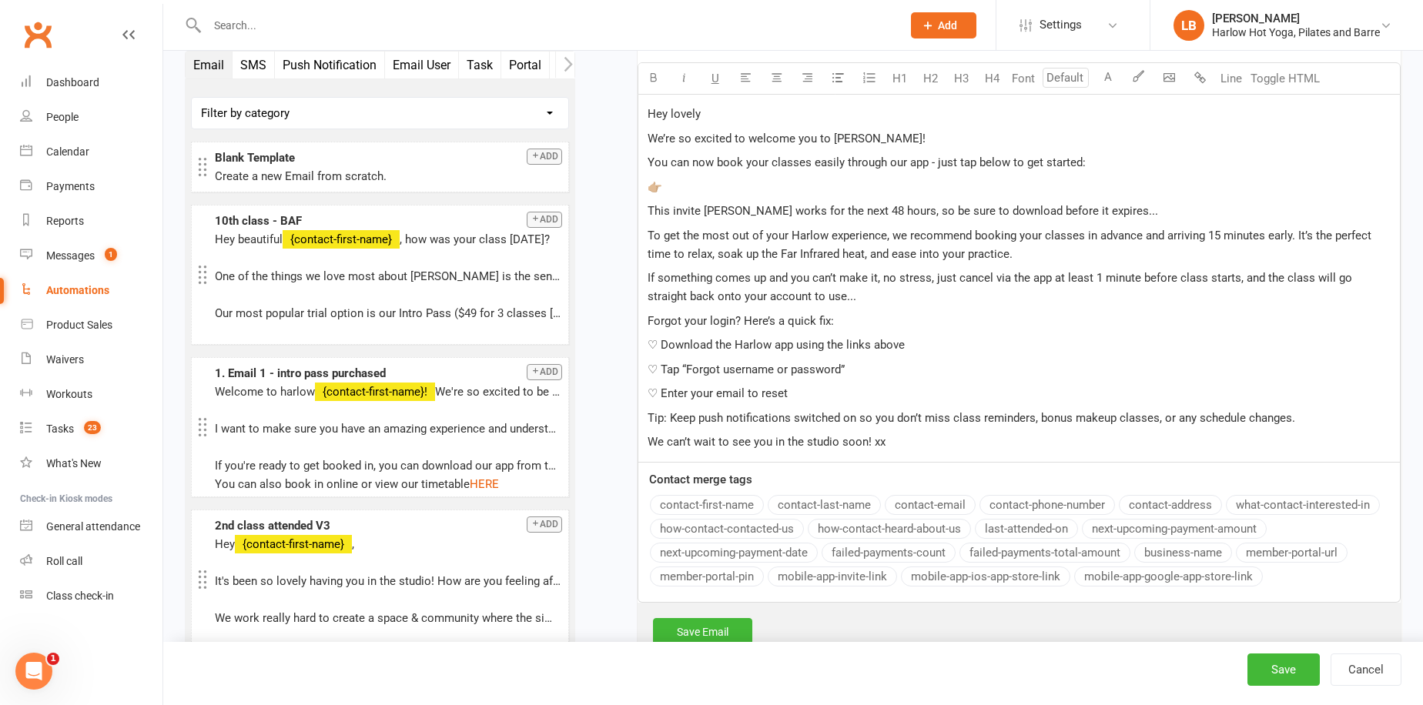
scroll to position [889, 0]
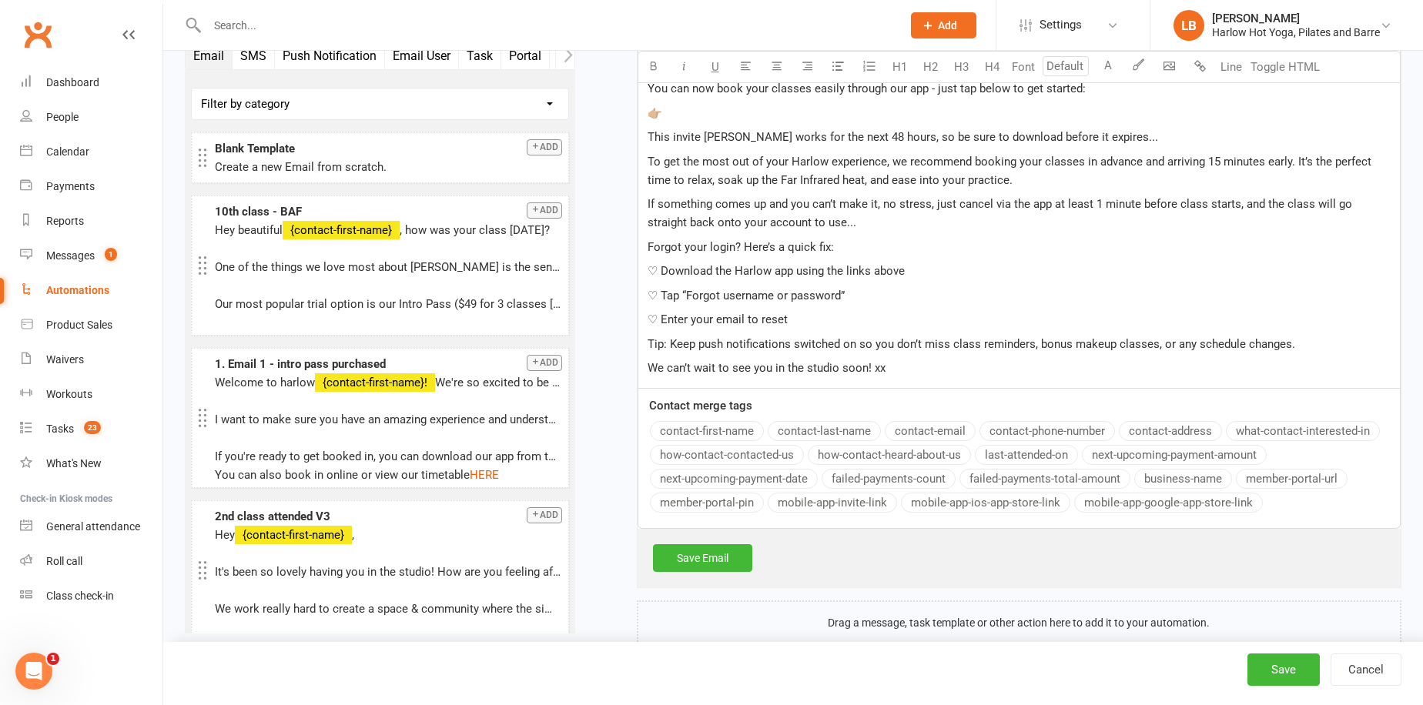
click at [732, 424] on button "contact-first-name" at bounding box center [707, 431] width 114 height 20
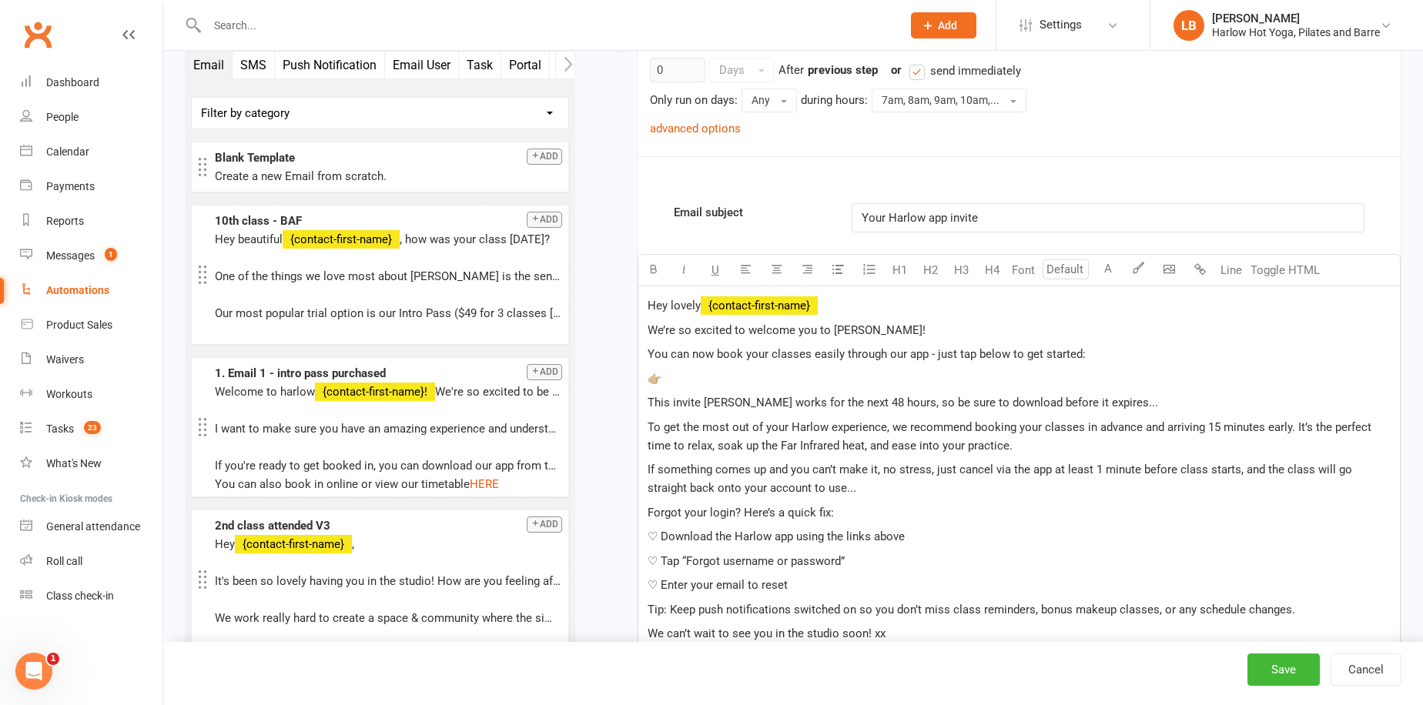
scroll to position [607, 0]
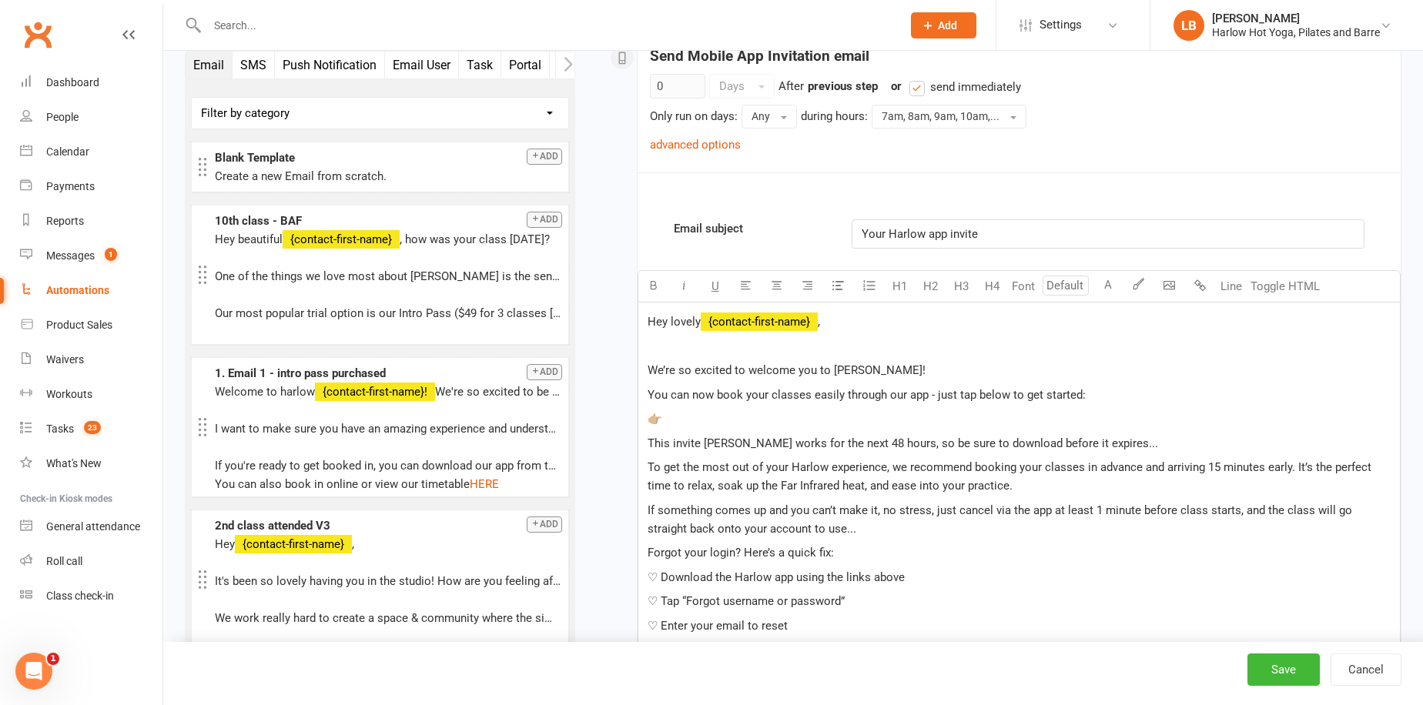
click at [649, 367] on span "We’re so excited to welcome you to [PERSON_NAME]!" at bounding box center [787, 370] width 278 height 14
drag, startPoint x: 920, startPoint y: 368, endPoint x: 990, endPoint y: 368, distance: 69.3
click at [990, 368] on p "Welcome to [GEOGRAPHIC_DATA]! We’re so excited to welcome you to [PERSON_NAME]!" at bounding box center [1019, 370] width 743 height 18
click at [697, 417] on p "👉🏼" at bounding box center [1019, 419] width 743 height 18
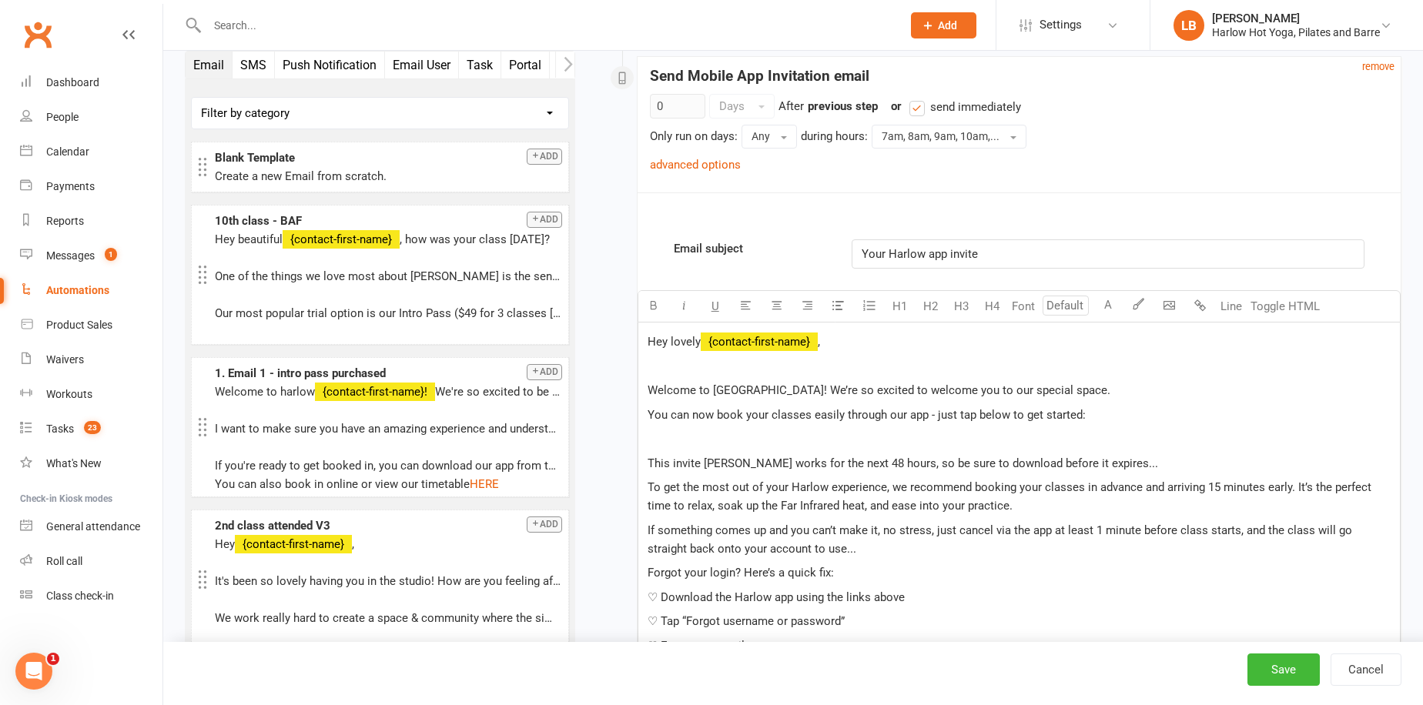
scroll to position [566, 0]
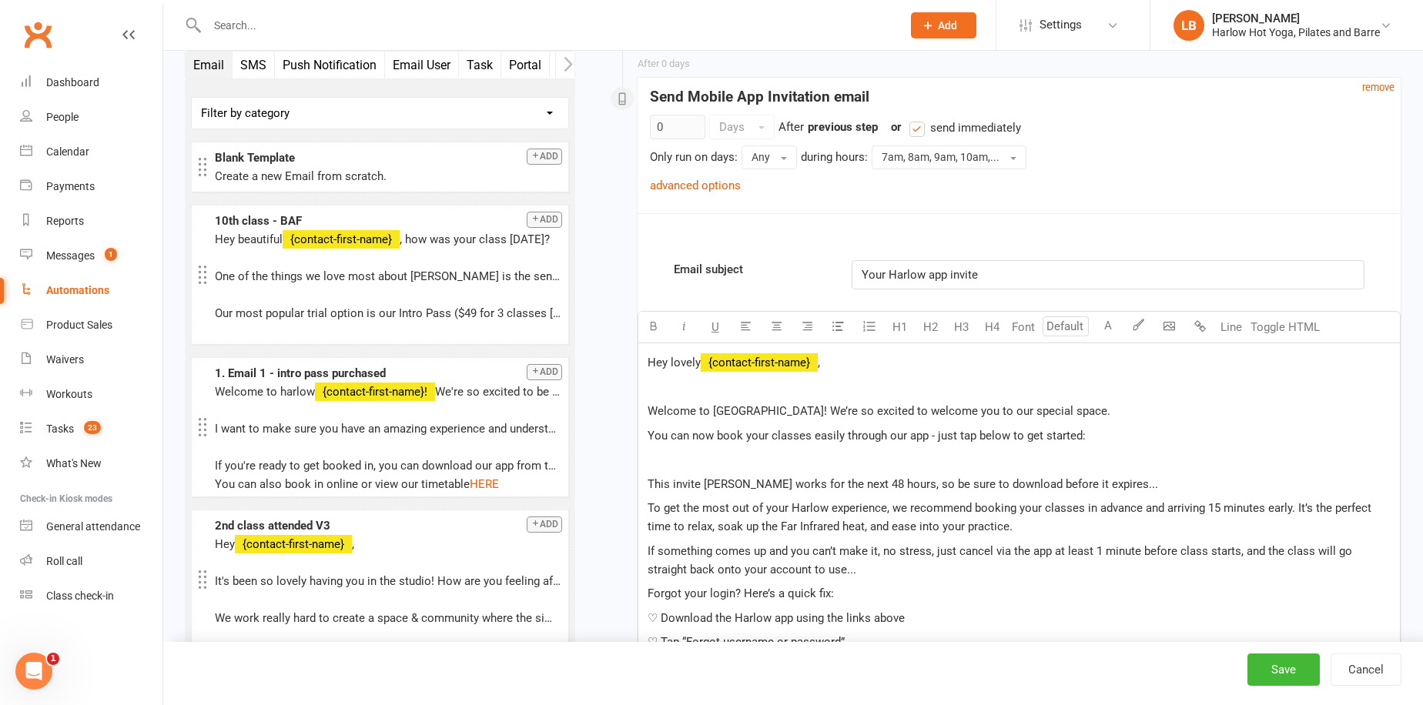
drag, startPoint x: 1087, startPoint y: 434, endPoint x: 1107, endPoint y: 434, distance: 20.0
click at [1107, 434] on p "You can now book your classes easily through our app - just tap below to get st…" at bounding box center [1019, 436] width 743 height 18
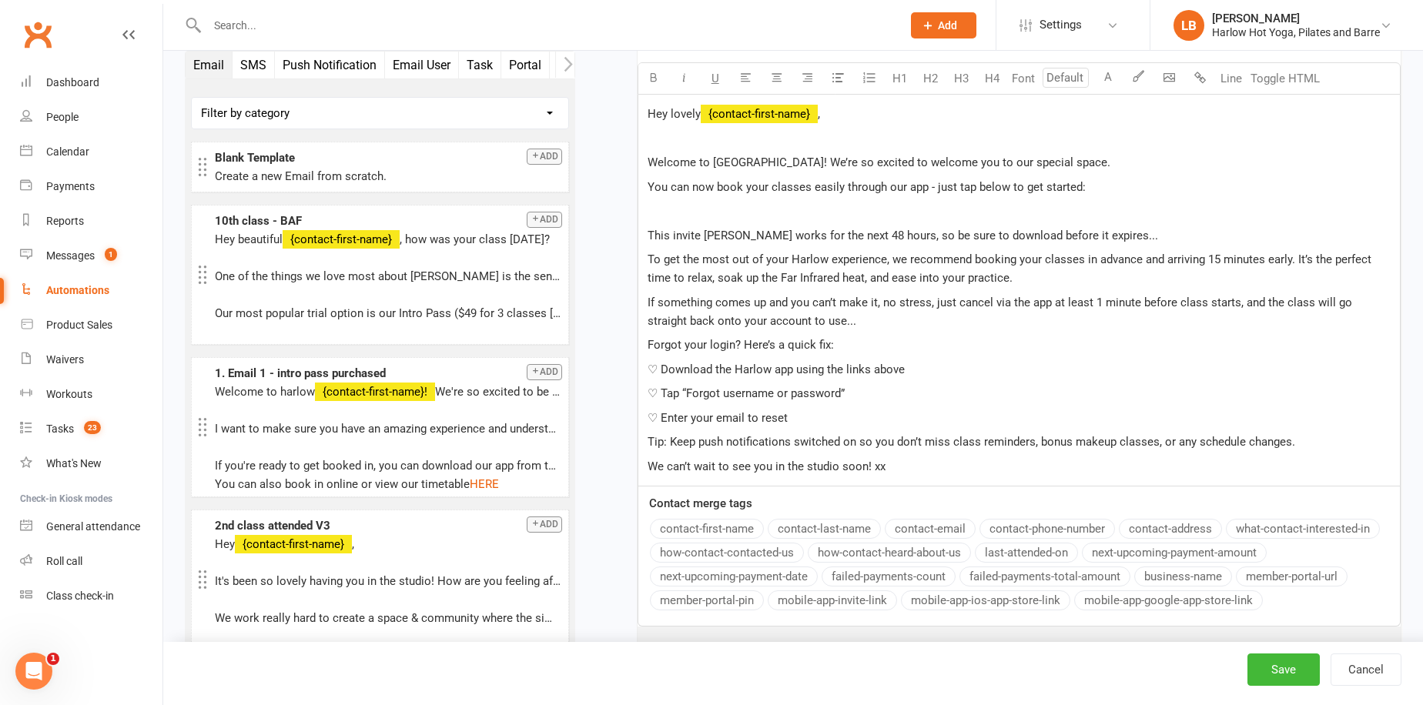
scroll to position [942, 0]
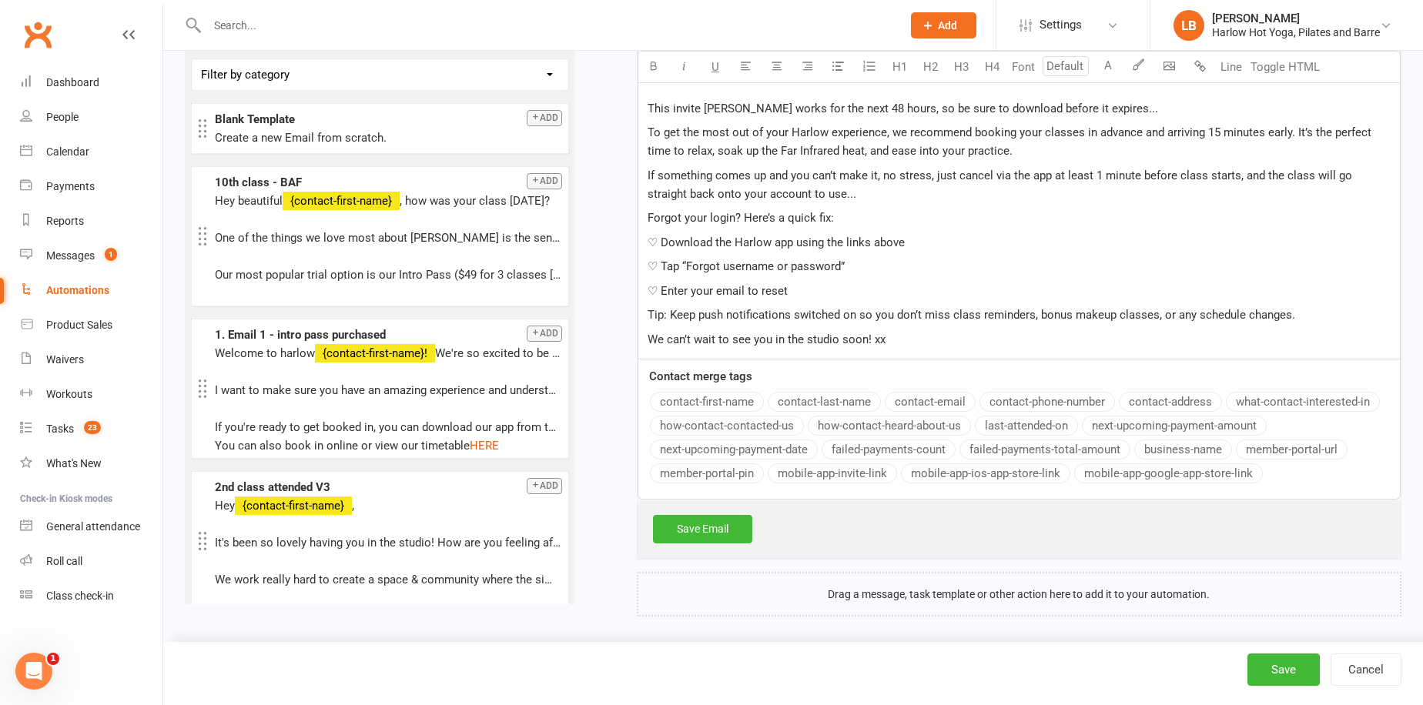
click at [794, 469] on button "mobile-app-invite-link" at bounding box center [832, 474] width 129 height 20
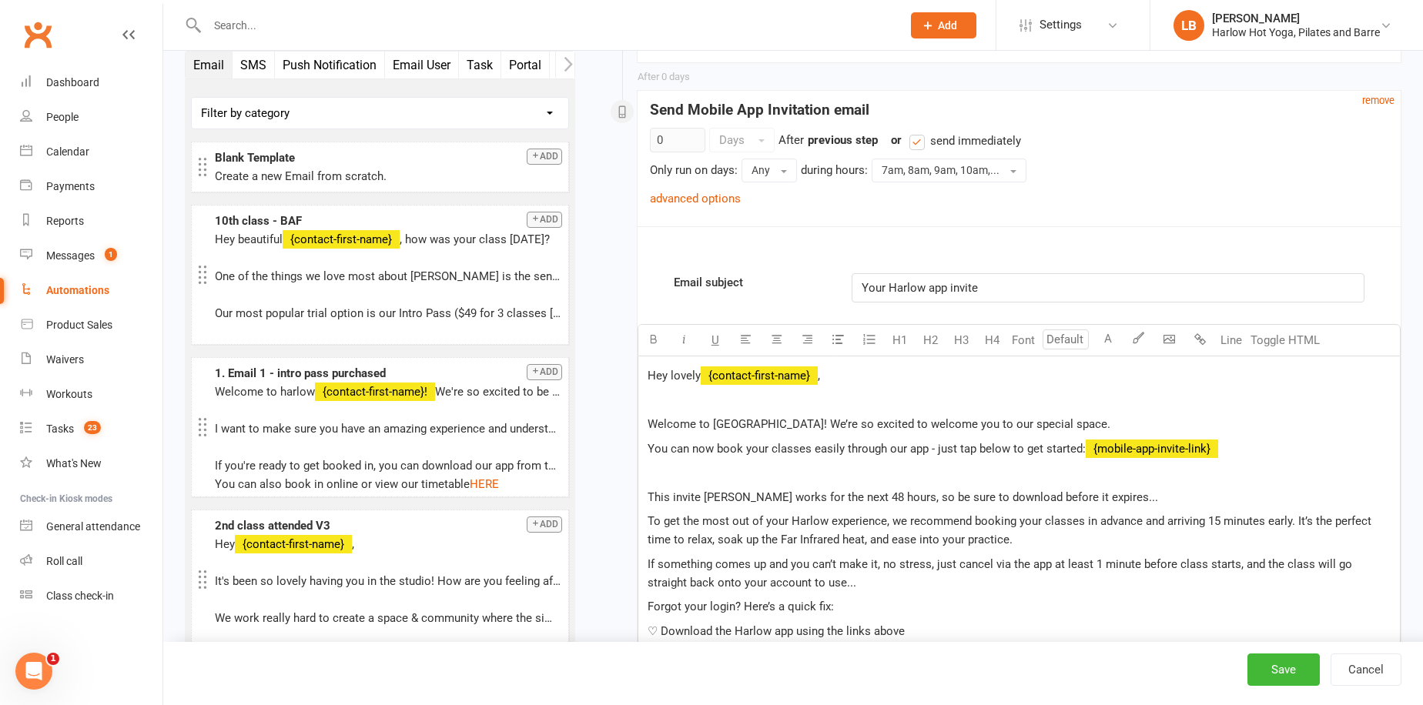
scroll to position [590, 0]
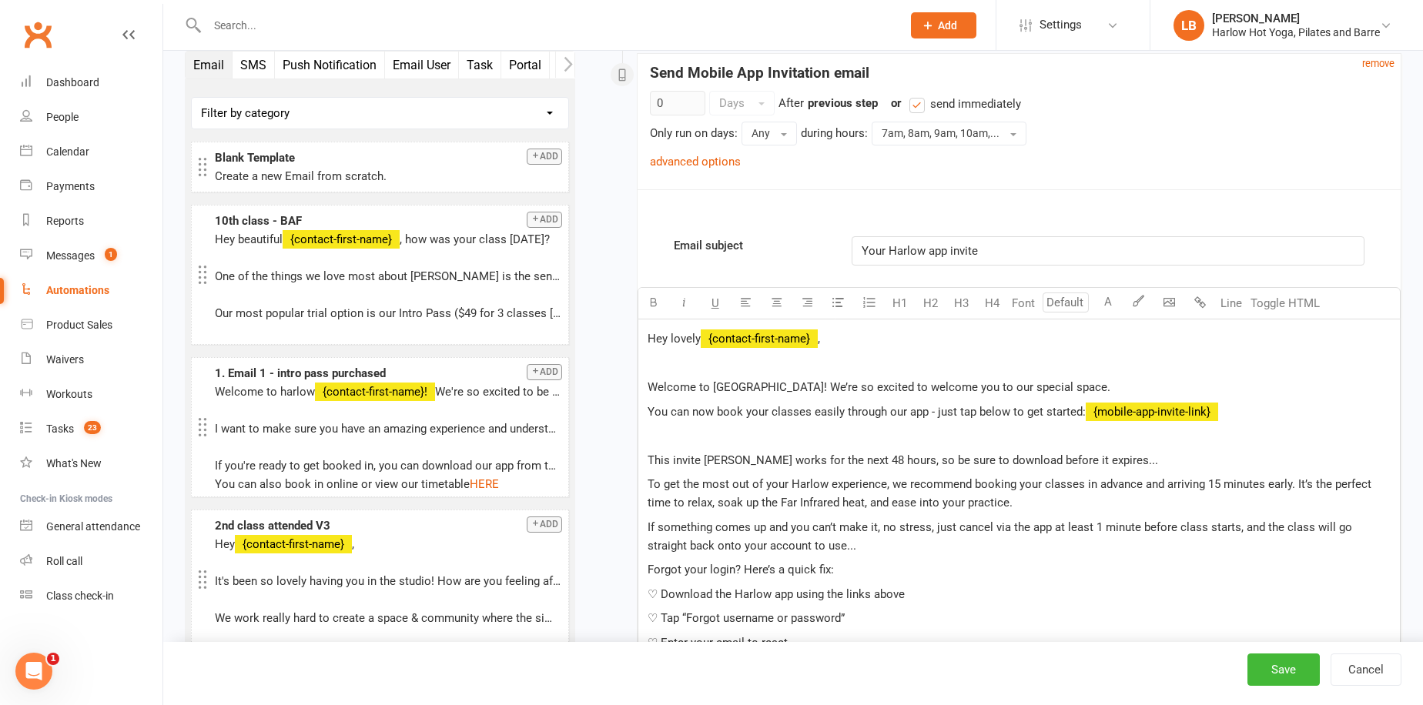
click at [1095, 454] on p "This invite [PERSON_NAME] works for the next 48 hours, so be sure to download b…" at bounding box center [1019, 460] width 743 height 18
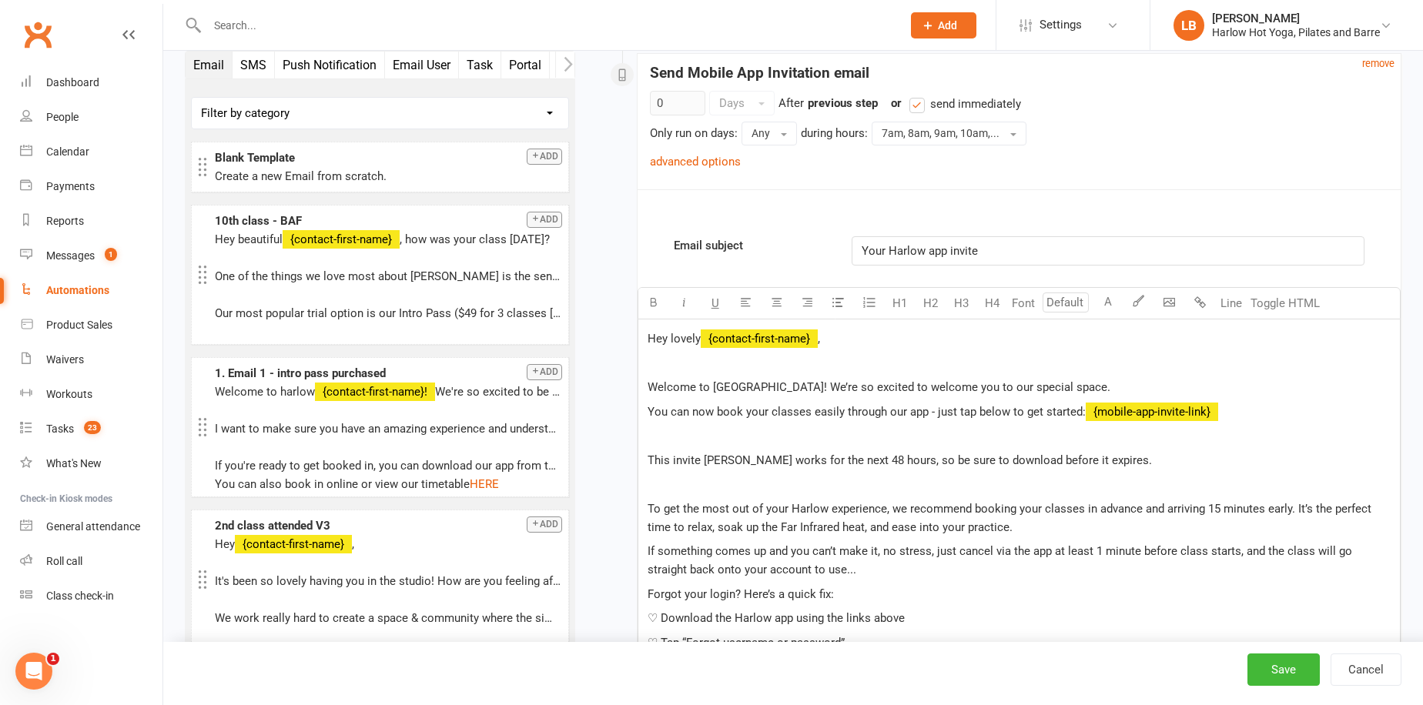
click at [1066, 525] on p "To get the most out of your Harlow experience, we recommend booking your classe…" at bounding box center [1019, 518] width 743 height 37
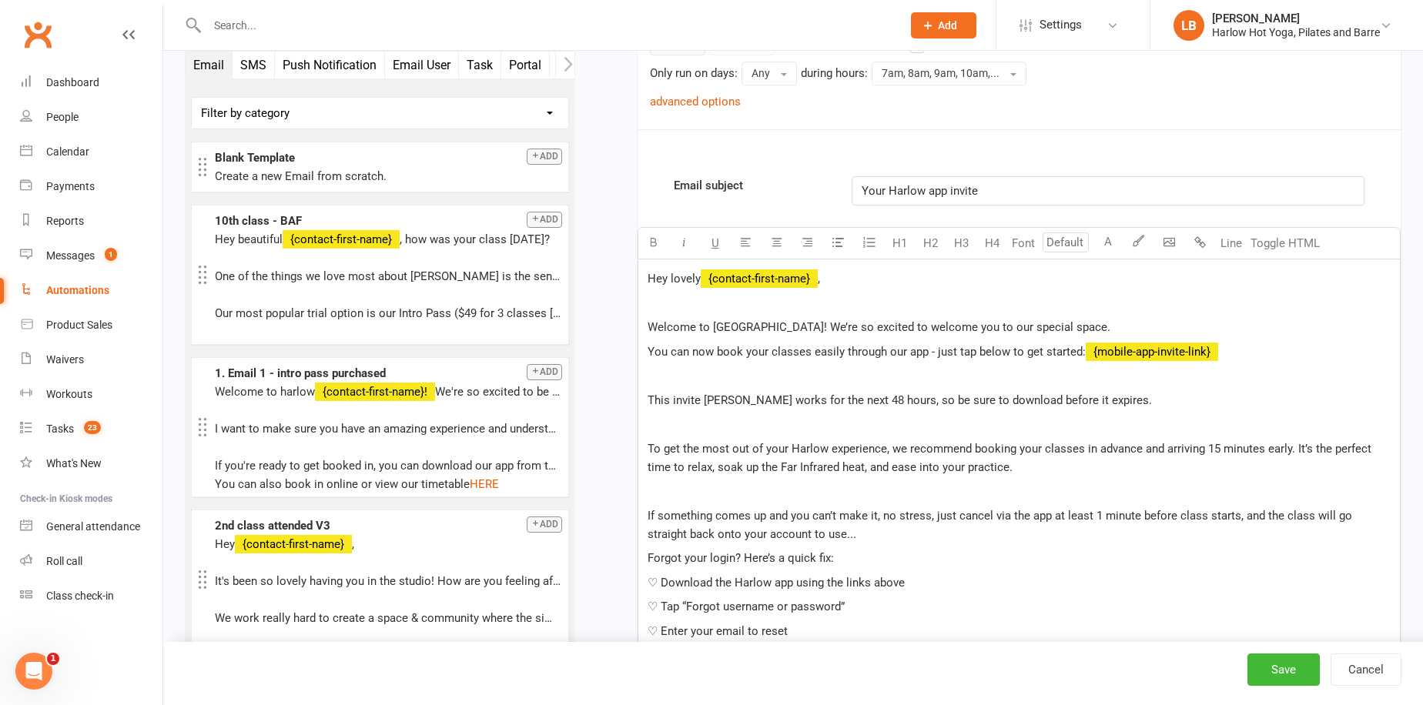
scroll to position [735, 0]
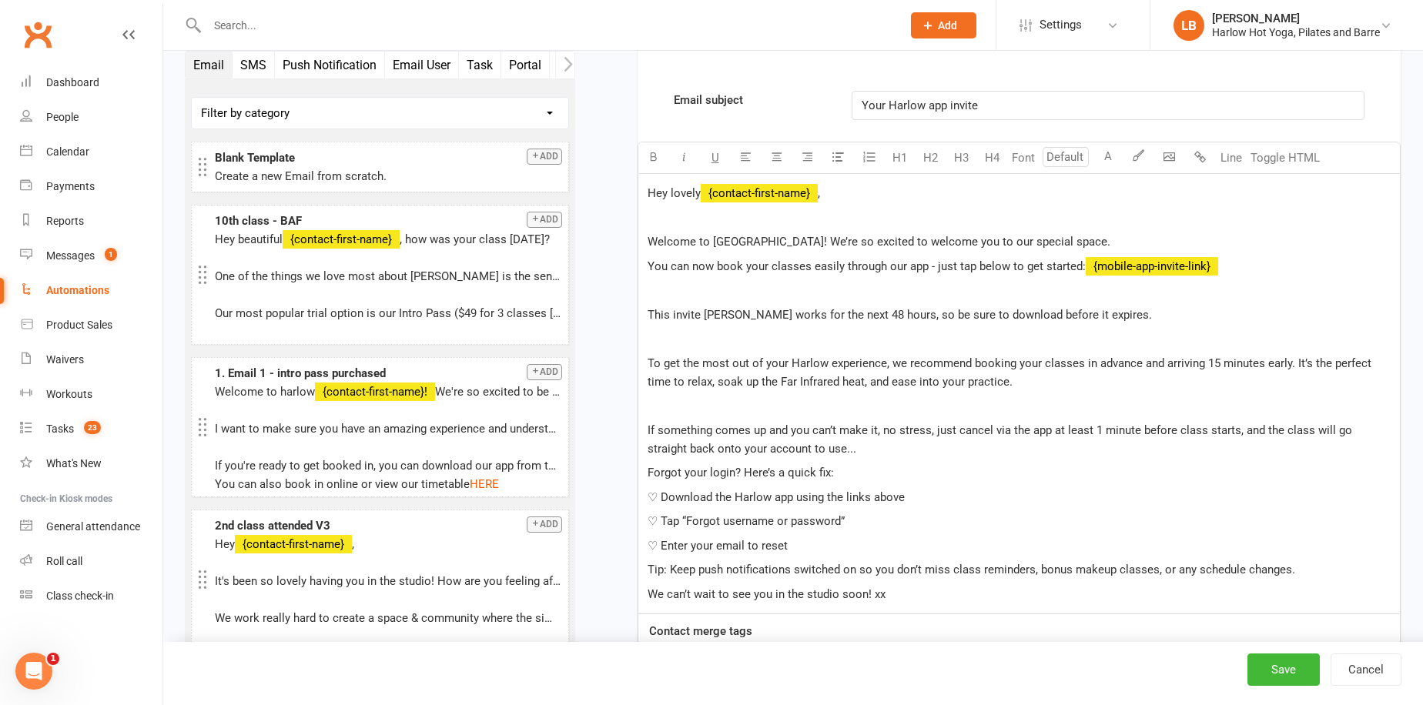
click at [1003, 447] on p "If something comes up and you can’t make it, no stress, just cancel via the app…" at bounding box center [1019, 439] width 743 height 37
drag, startPoint x: 772, startPoint y: 430, endPoint x: 933, endPoint y: 429, distance: 160.2
click at [933, 429] on span "If something comes up and you can’t make it, no stress, just cancel via the app…" at bounding box center [1002, 440] width 708 height 32
drag, startPoint x: 907, startPoint y: 430, endPoint x: 992, endPoint y: 430, distance: 84.7
click at [992, 430] on span "If something comes up, you can cancel via the app at least 1 minute before clas…" at bounding box center [1020, 440] width 744 height 32
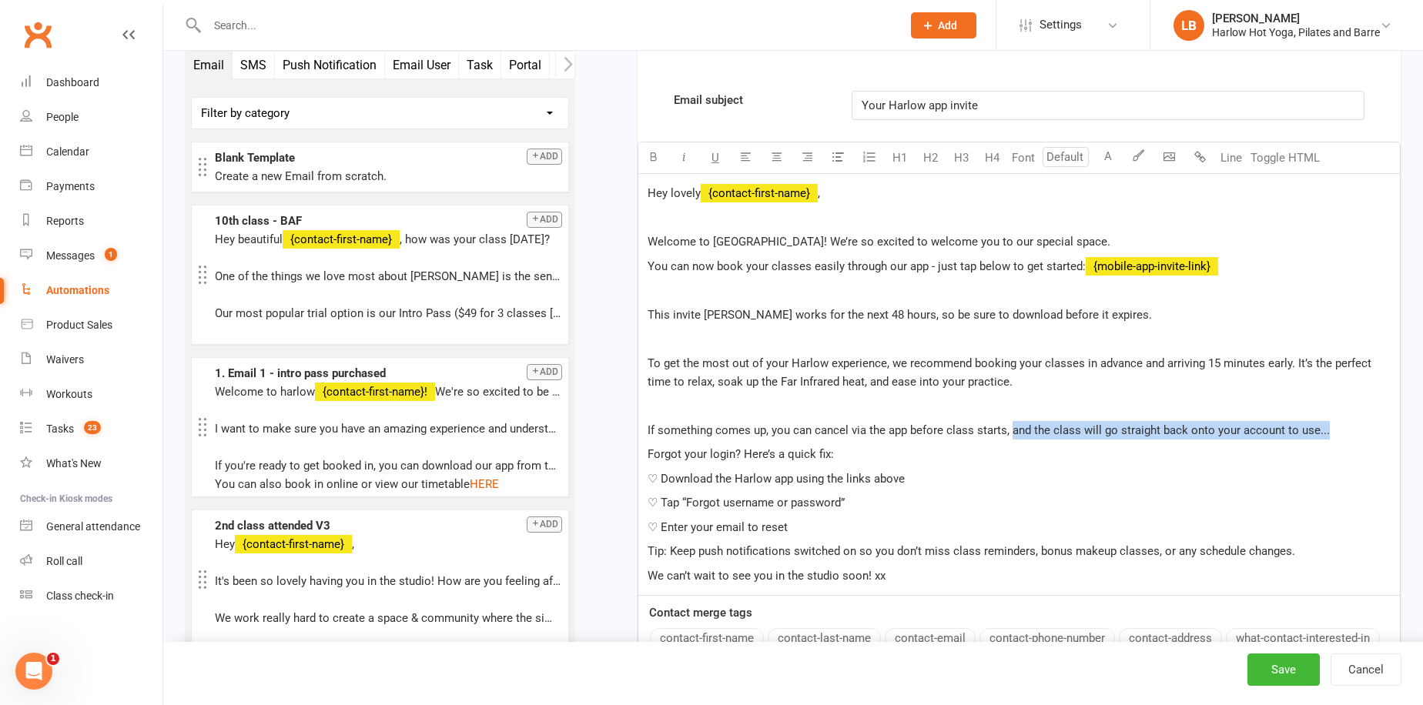
drag, startPoint x: 1011, startPoint y: 427, endPoint x: 1355, endPoint y: 424, distance: 344.2
click at [1355, 424] on p "If something comes up, you can cancel via the app before class starts, and the …" at bounding box center [1019, 430] width 743 height 18
drag, startPoint x: 1048, startPoint y: 421, endPoint x: 544, endPoint y: 429, distance: 503.7
click at [544, 429] on div "Email SMS Push Notification Email User Task Portal Membership Workout Mobile Ap…" at bounding box center [793, 101] width 1240 height 1529
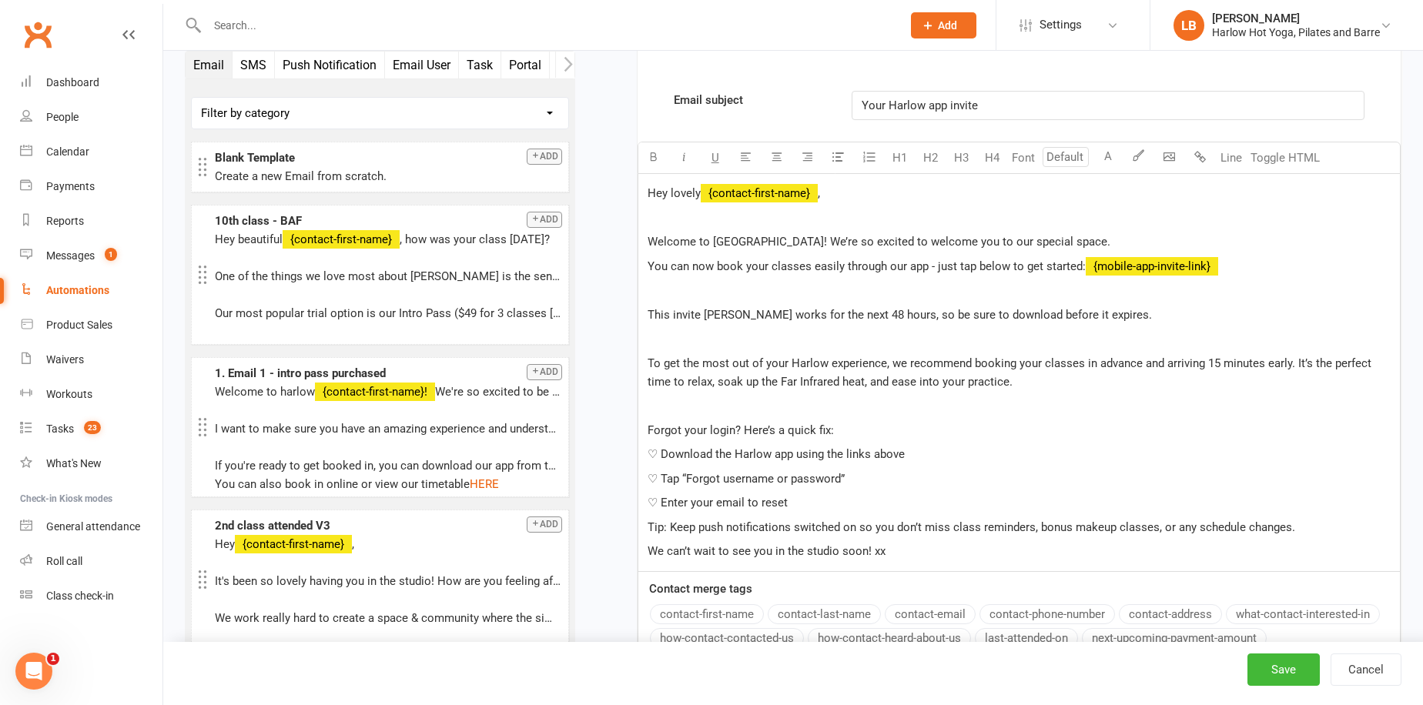
click at [828, 506] on p "♡ Enter your email to reset" at bounding box center [1019, 503] width 743 height 18
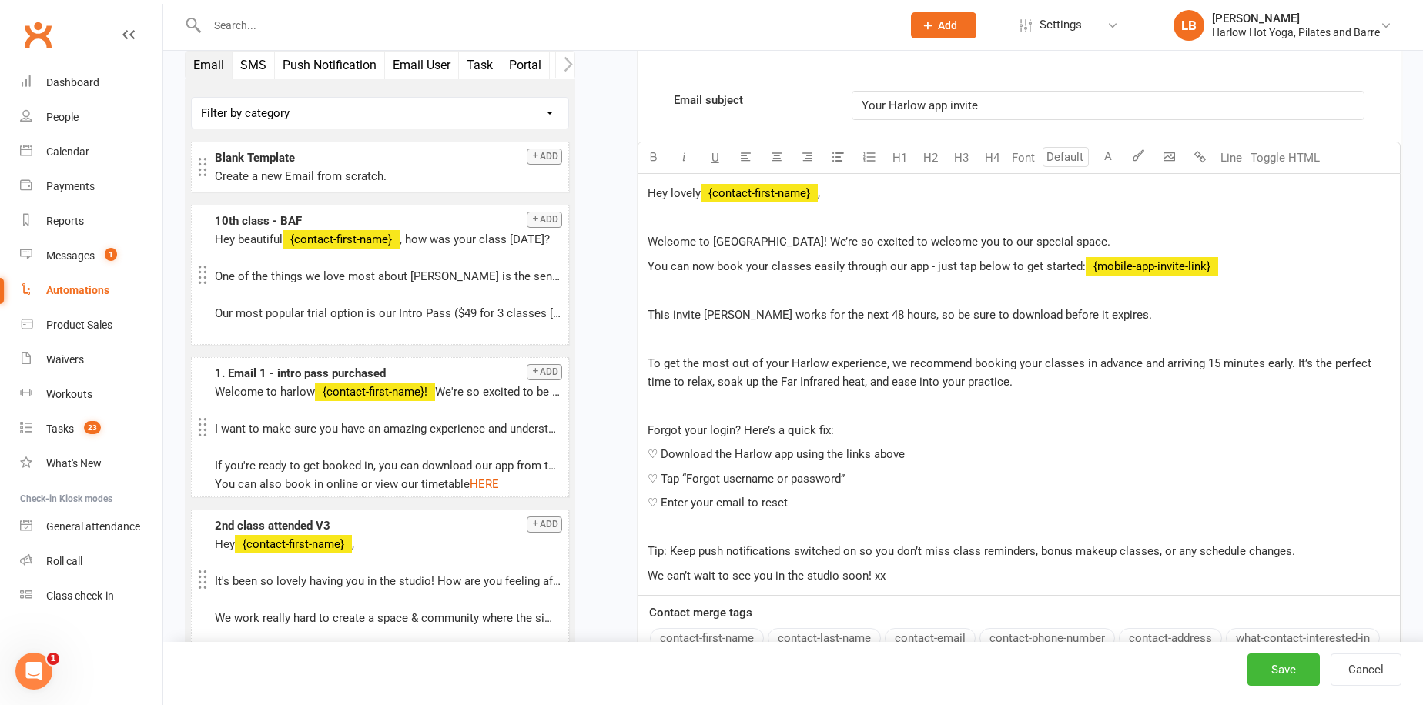
click at [1335, 549] on p "Tip: Keep push notifications switched on so you don’t miss class reminders, bon…" at bounding box center [1019, 551] width 743 height 18
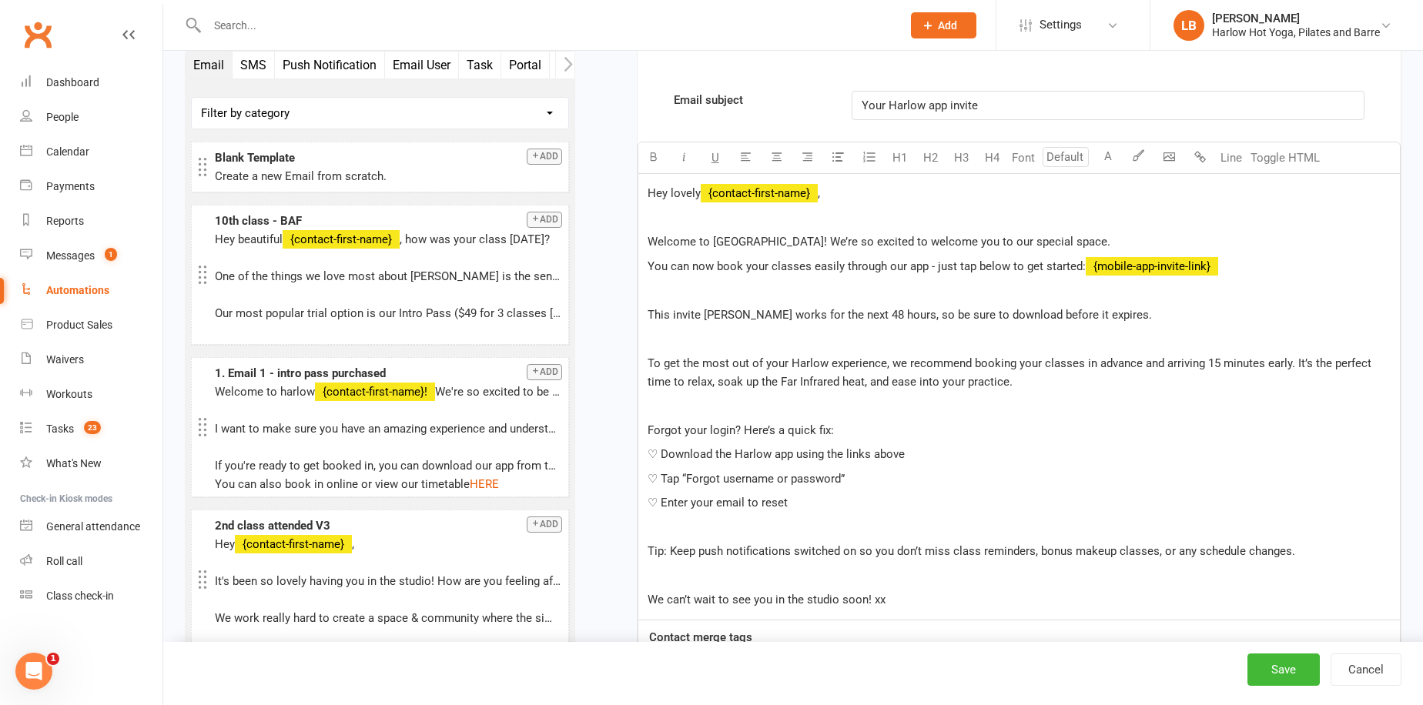
click at [1061, 595] on p "We can’t wait to see you in the studio soon! xx" at bounding box center [1019, 600] width 743 height 18
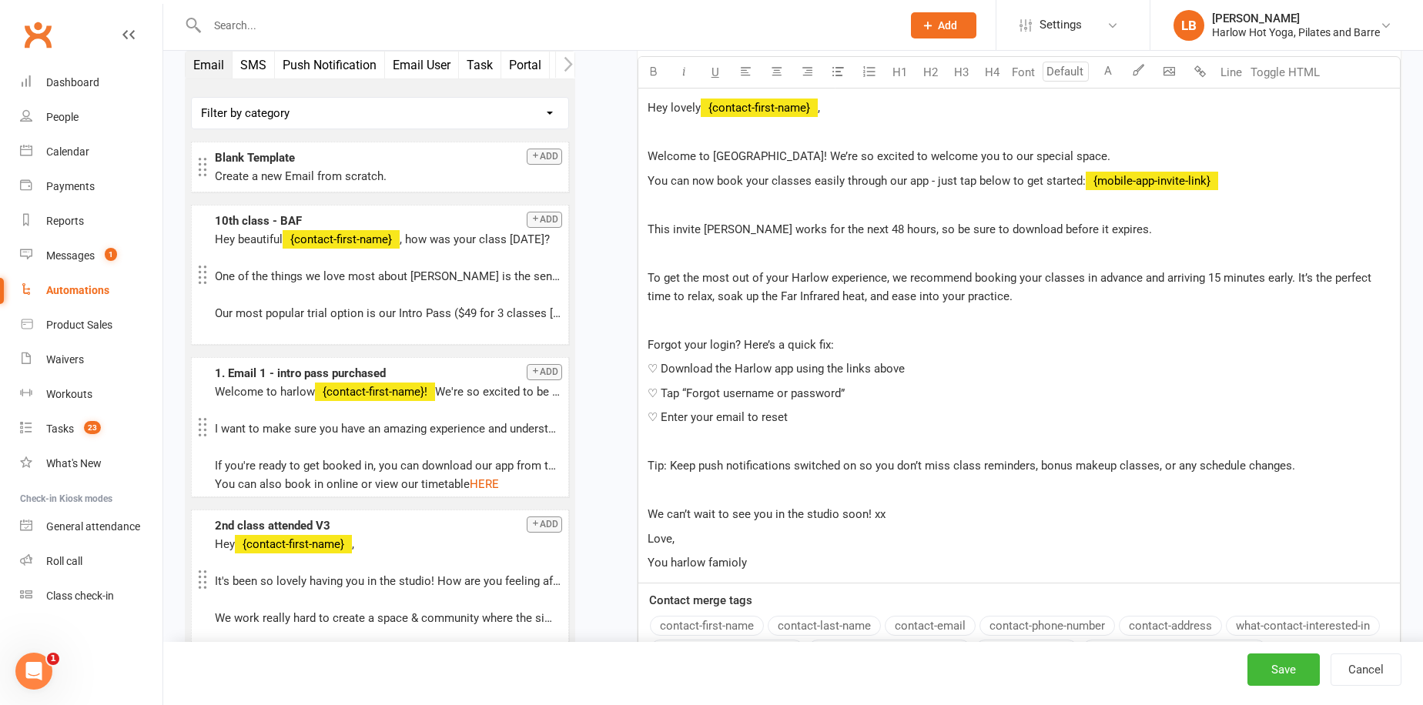
scroll to position [907, 0]
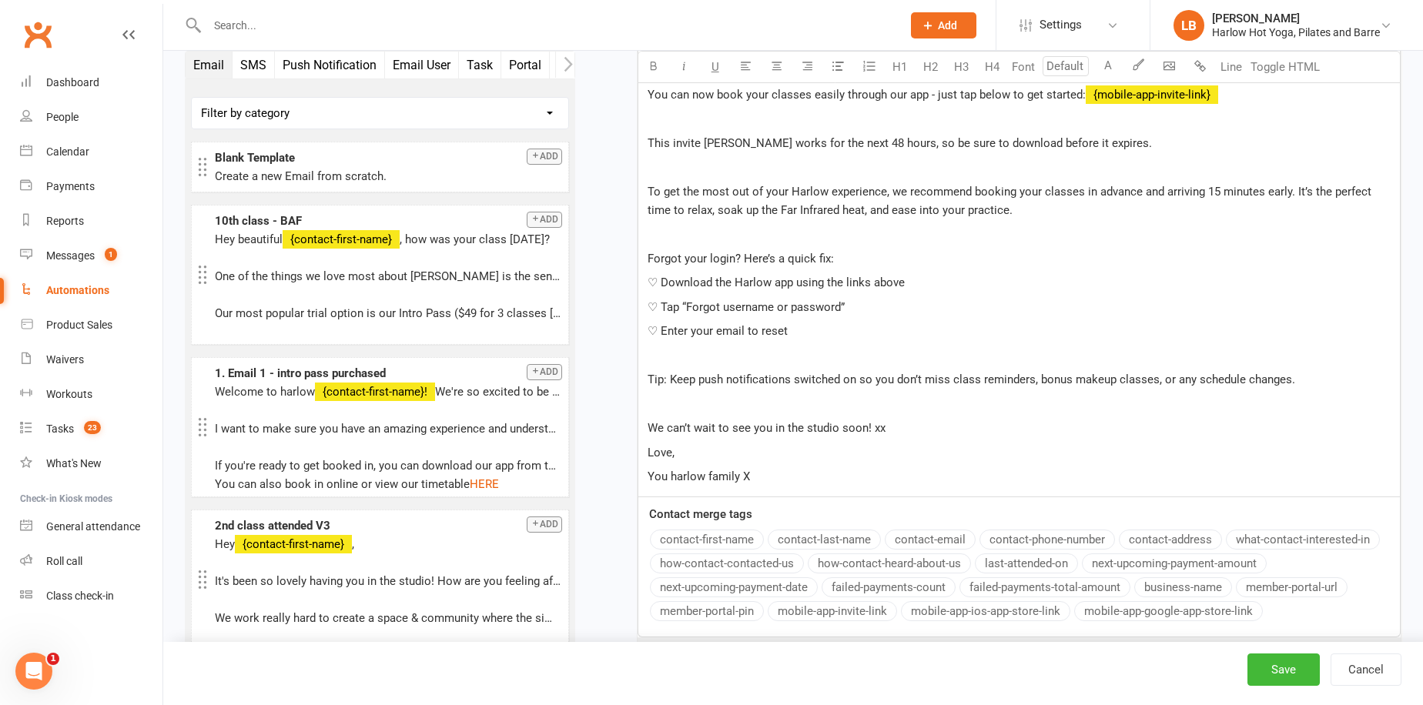
click at [942, 426] on p "We can’t wait to see you in the studio soon! xx" at bounding box center [1019, 428] width 743 height 18
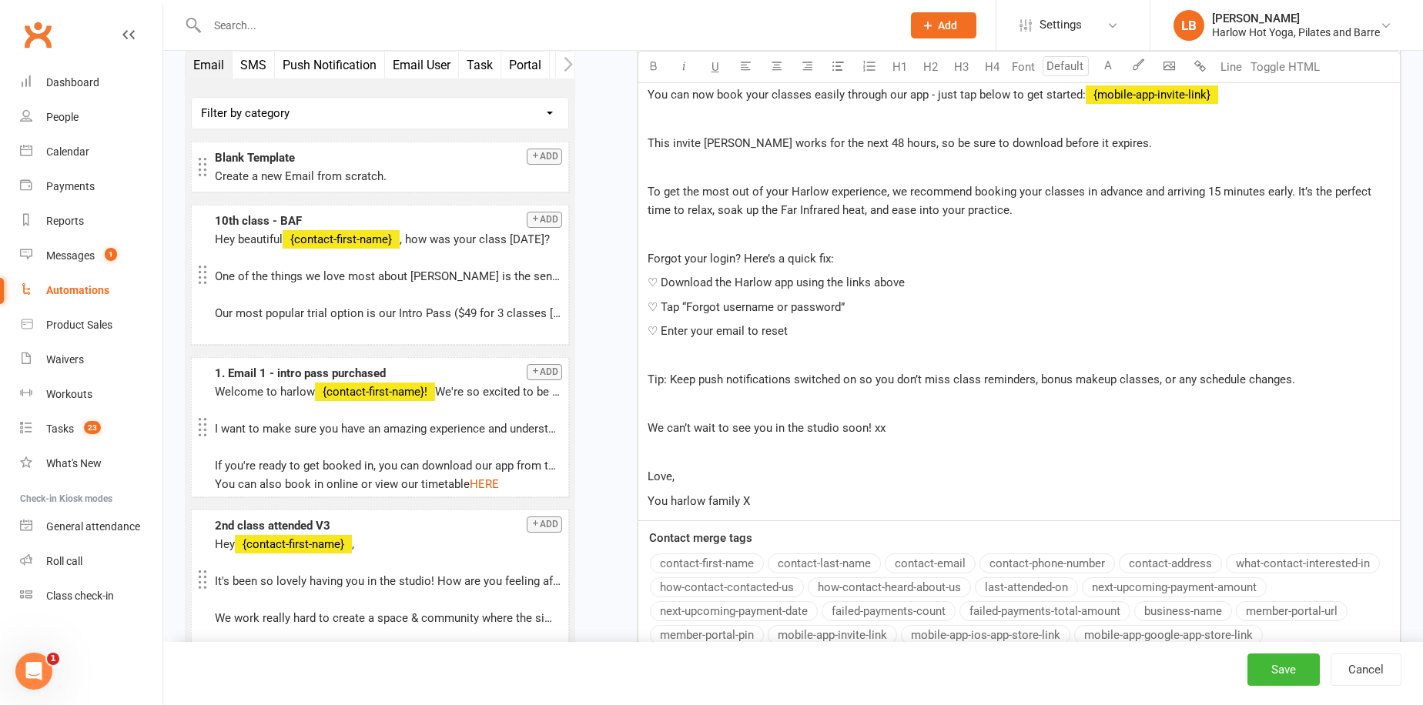
click at [891, 429] on p "We can’t wait to see you in the studio soon! xx" at bounding box center [1019, 428] width 743 height 18
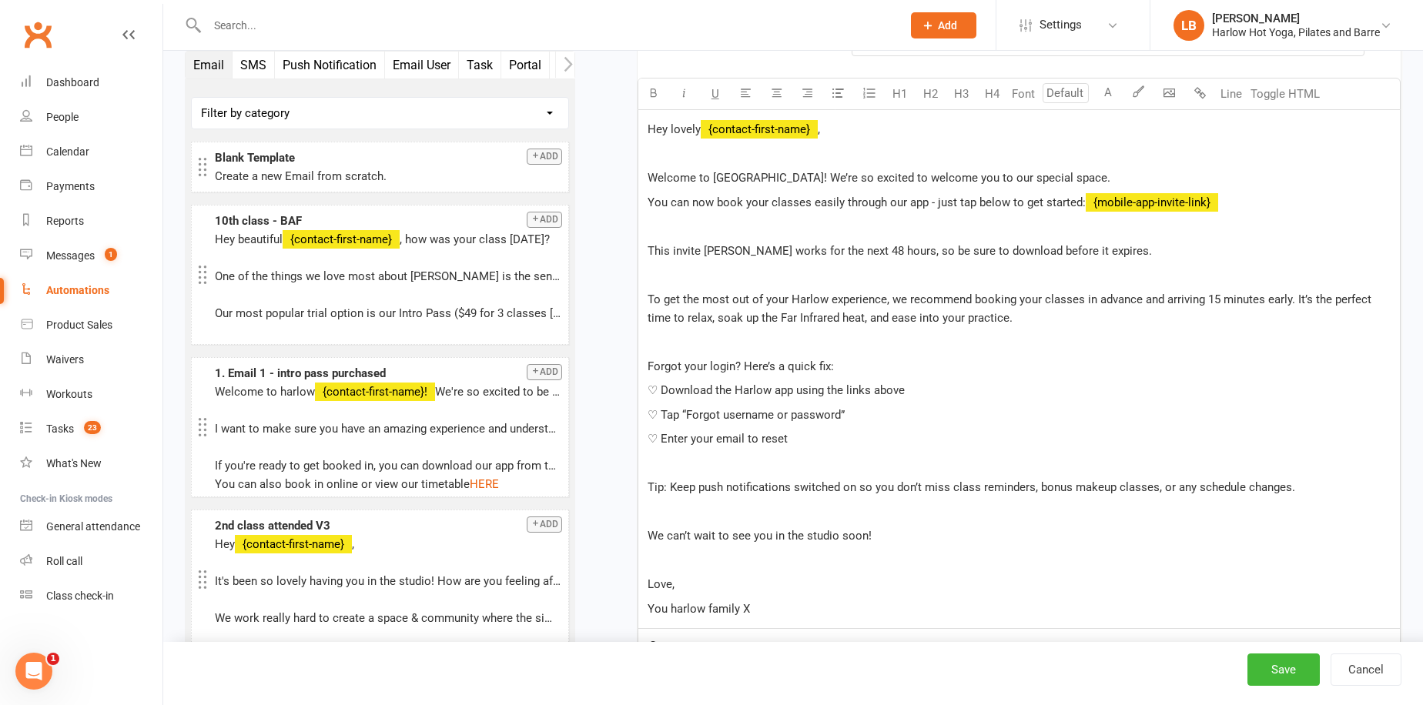
scroll to position [798, 0]
click at [1040, 309] on p "To get the most out of your Harlow experience, we recommend booking your classe…" at bounding box center [1019, 310] width 743 height 37
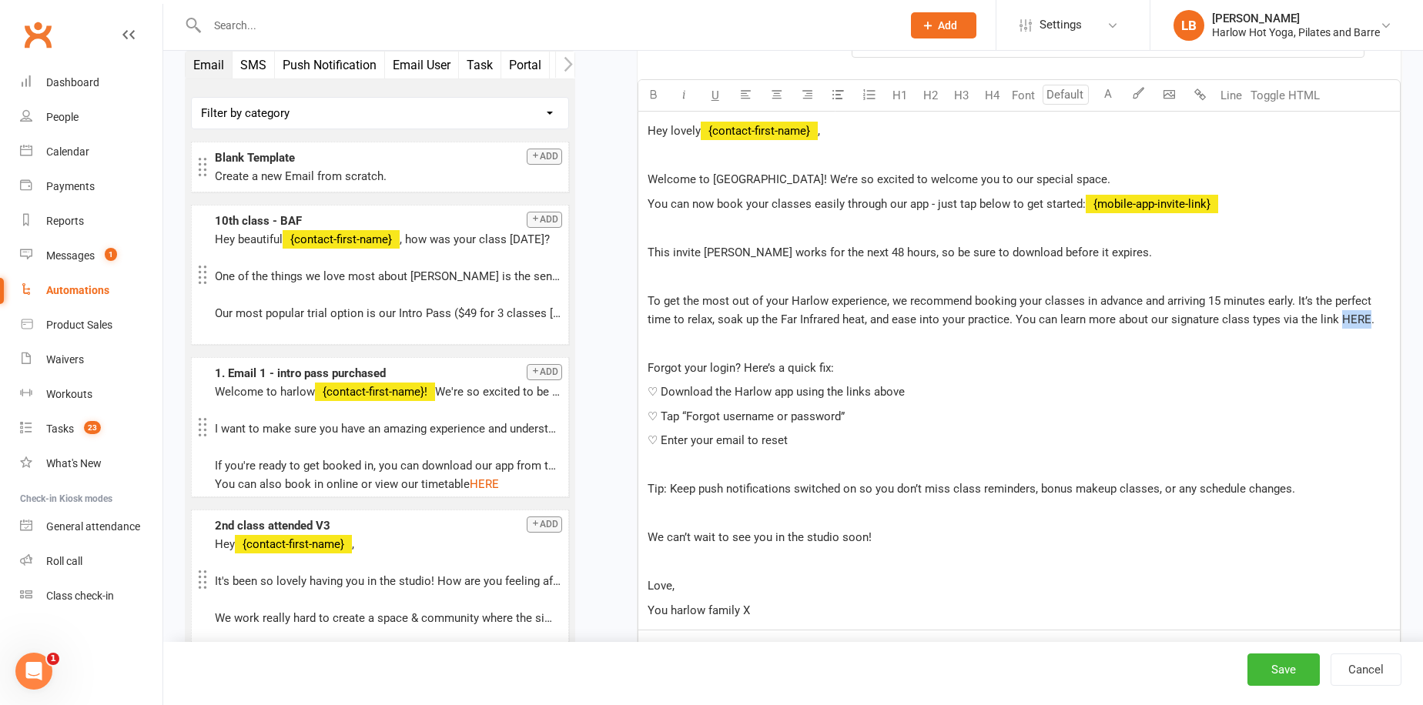
drag, startPoint x: 1337, startPoint y: 313, endPoint x: 1364, endPoint y: 314, distance: 27.0
click at [1364, 314] on span "To get the most out of your Harlow experience, we recommend booking your classe…" at bounding box center [1011, 310] width 727 height 32
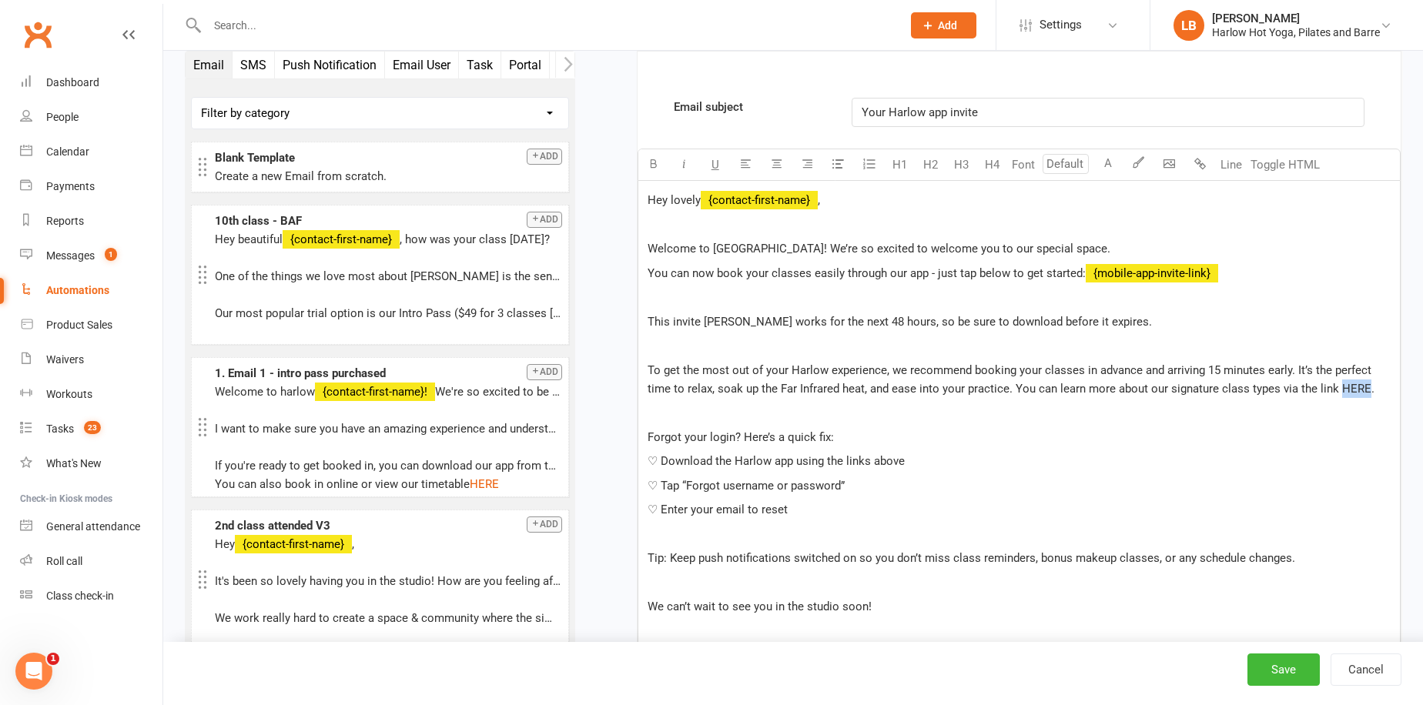
scroll to position [689, 0]
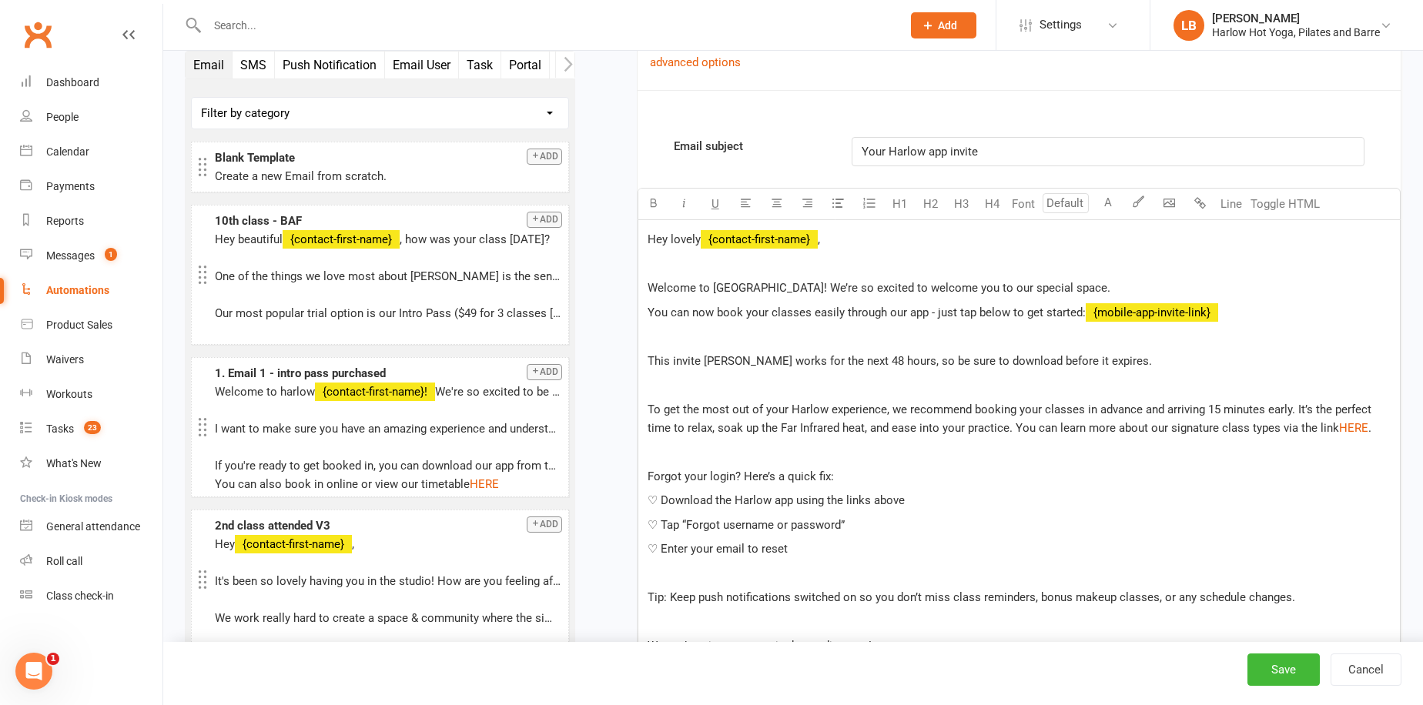
click at [1071, 460] on div "Hey lovely ﻿ {contact-first-name} , Welcome to [PERSON_NAME]! We’re so excited …" at bounding box center [1019, 479] width 762 height 519
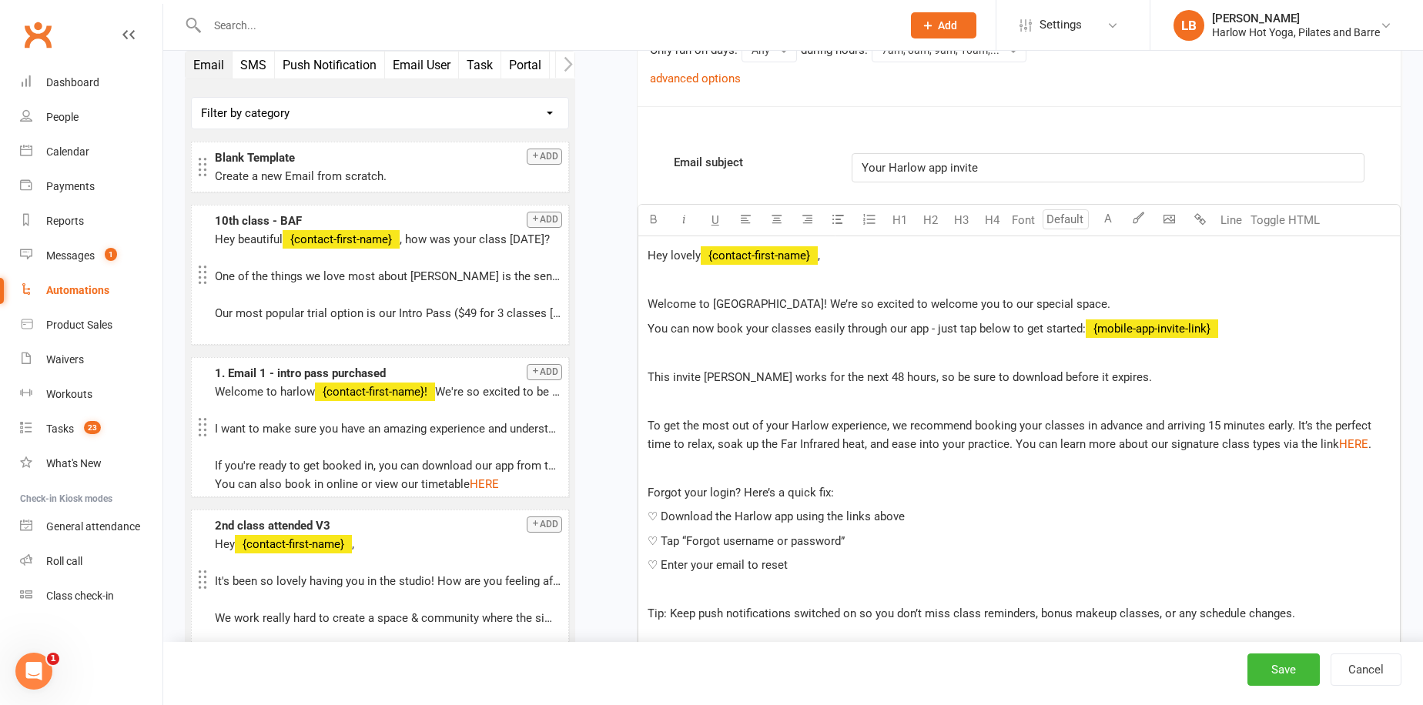
scroll to position [671, 0]
click at [1278, 668] on button "Save" at bounding box center [1284, 670] width 72 height 32
select select "50"
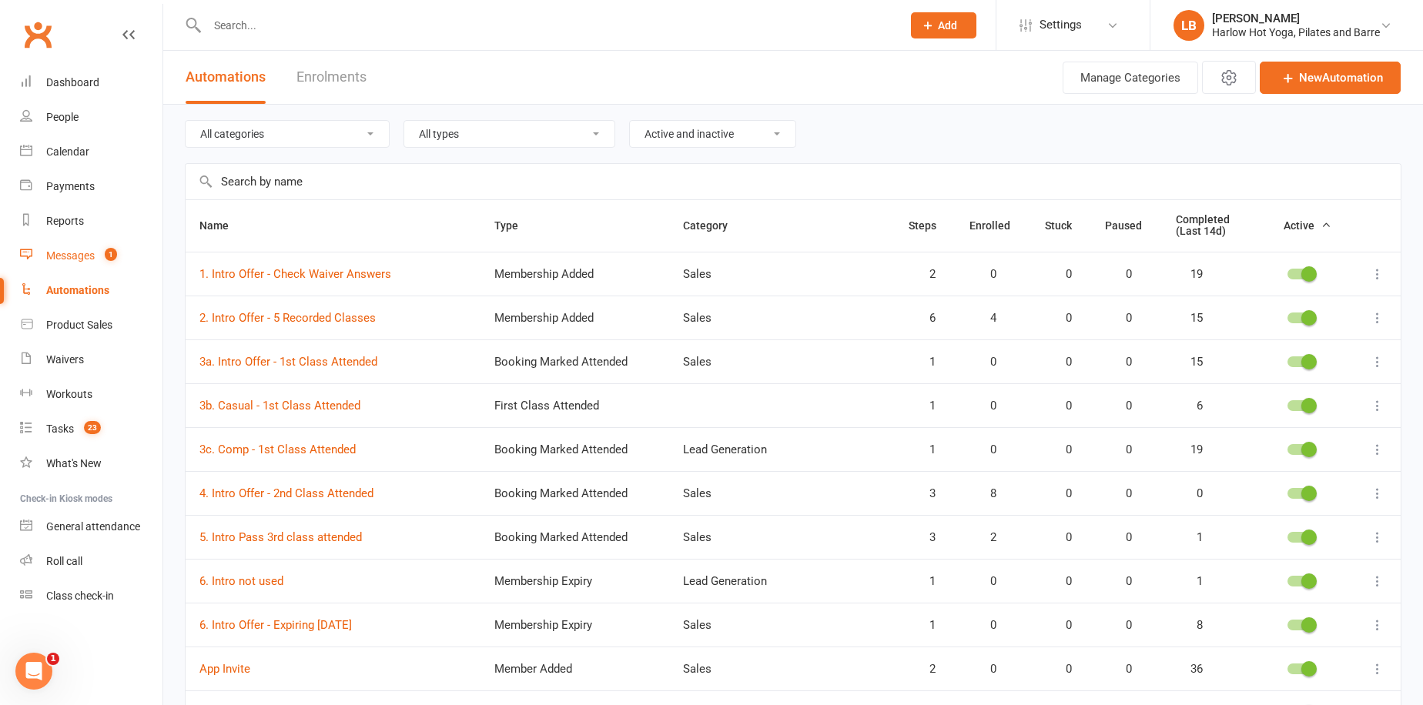
click at [117, 256] on span "1" at bounding box center [111, 254] width 12 height 13
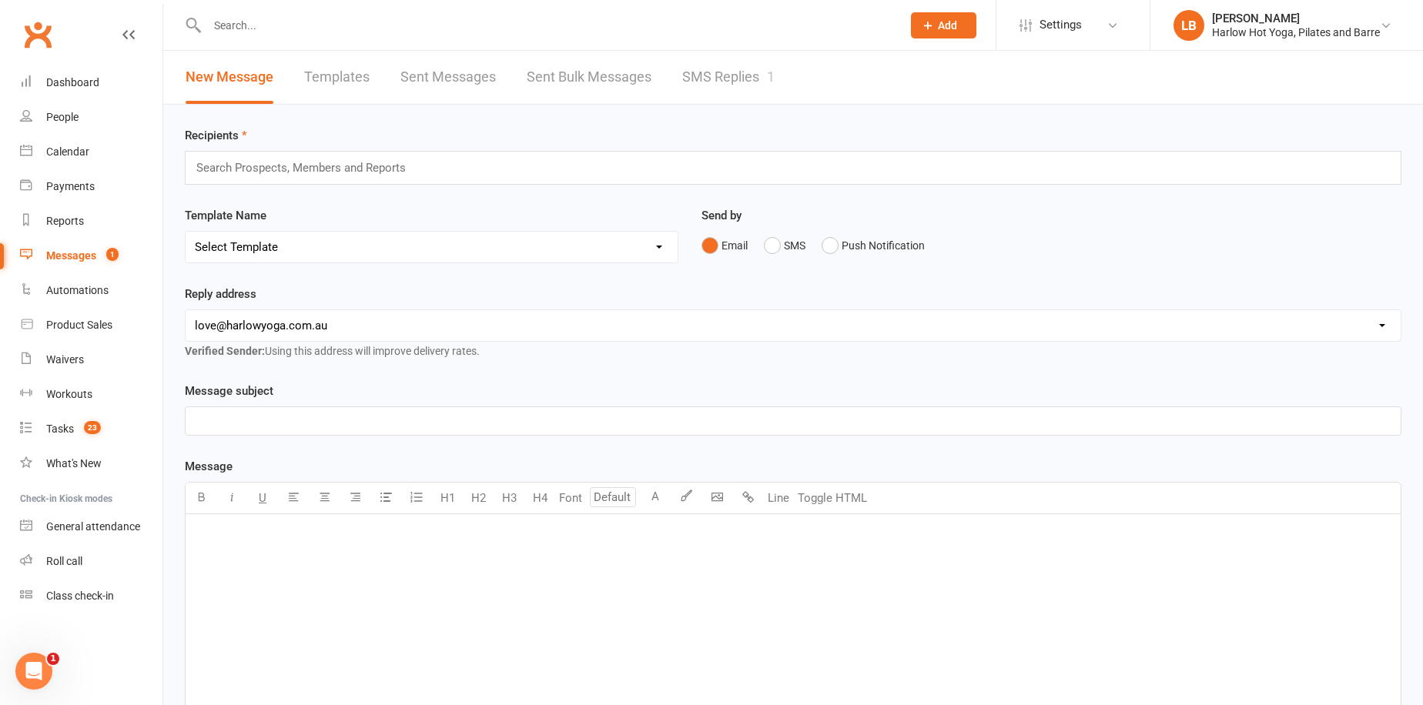
click at [715, 73] on link "SMS Replies 1" at bounding box center [728, 77] width 92 height 53
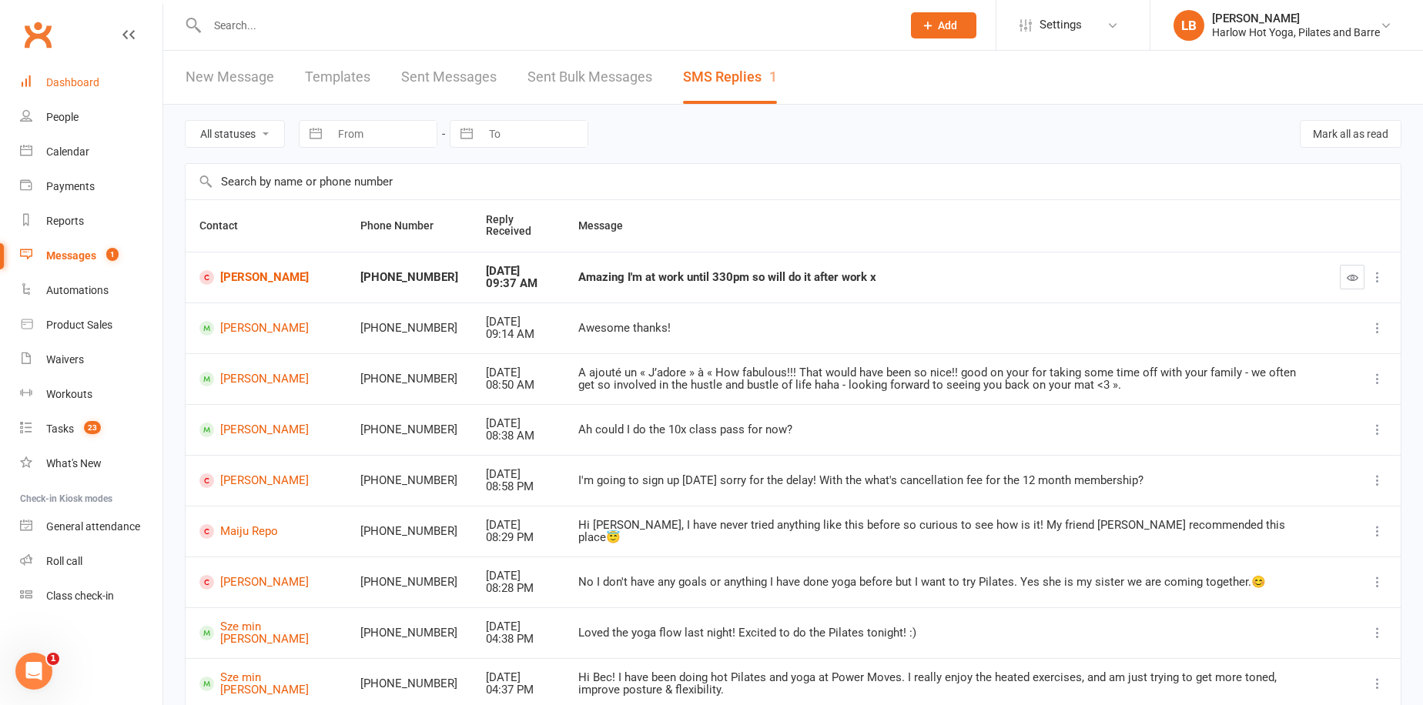
click at [114, 78] on link "Dashboard" at bounding box center [91, 82] width 142 height 35
